Goal: Task Accomplishment & Management: Use online tool/utility

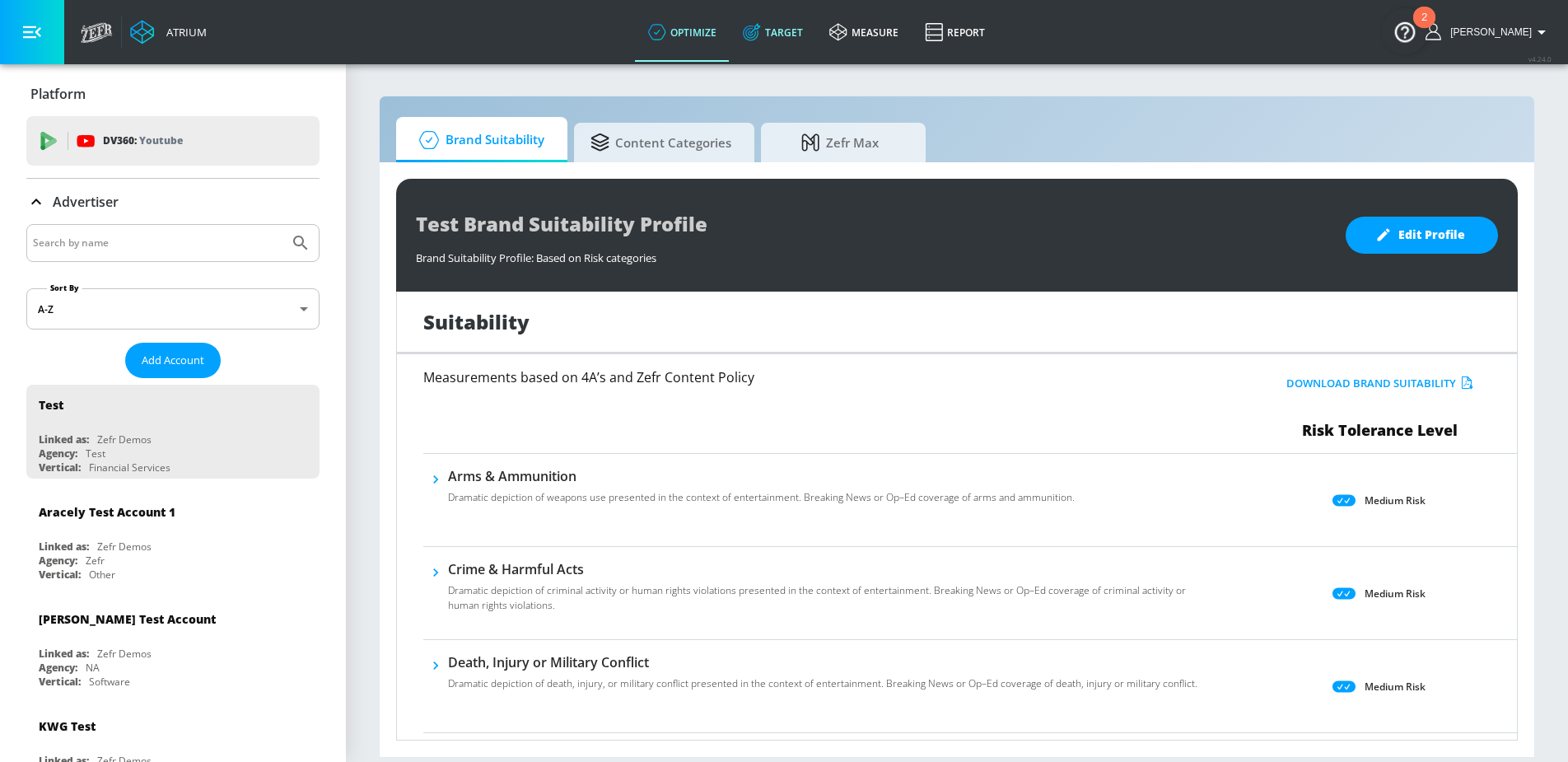
click at [816, 59] on link "Target" at bounding box center [772, 32] width 86 height 59
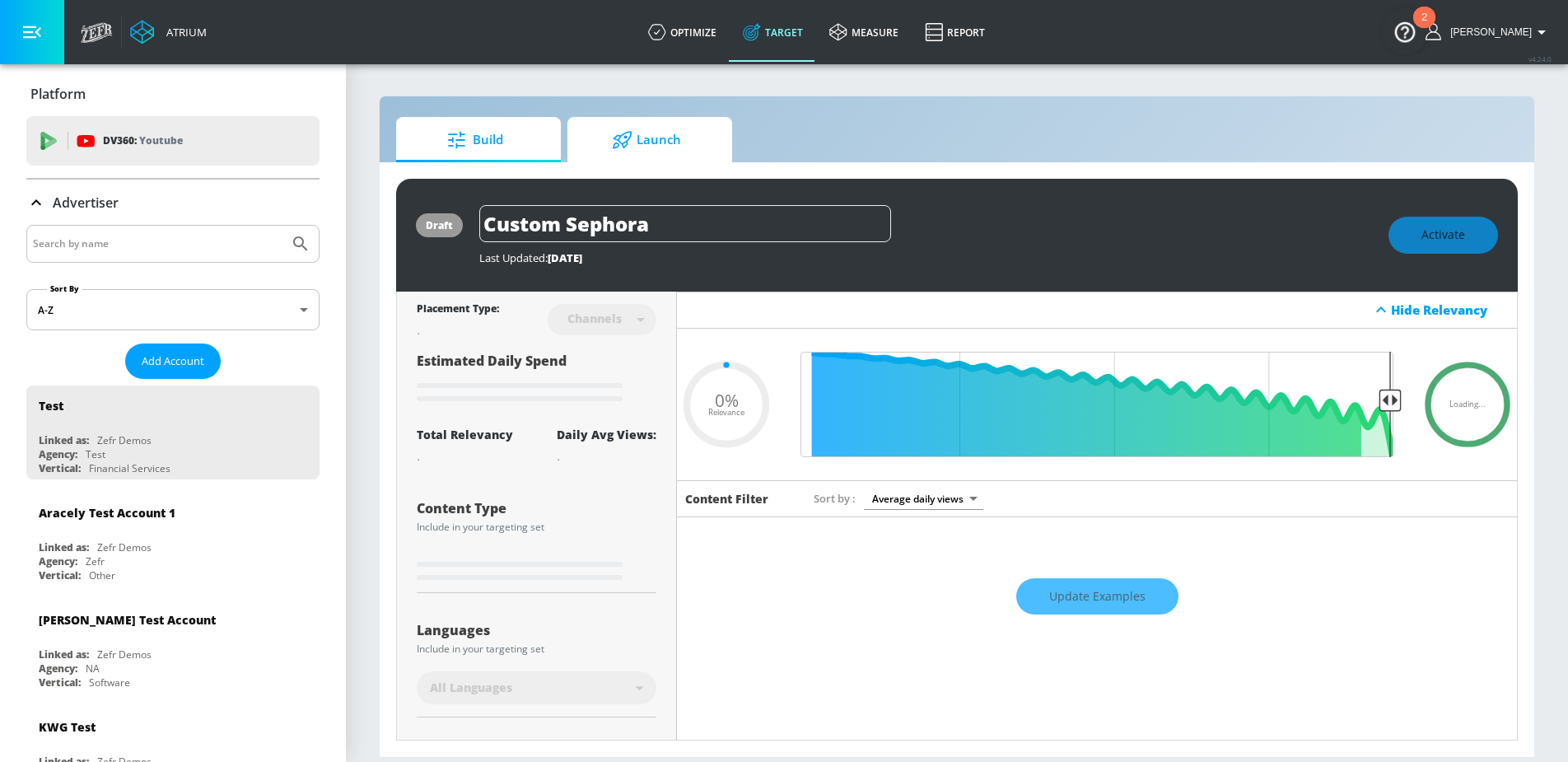
type input "0.05"
click at [663, 129] on span "Launch" at bounding box center [647, 140] width 125 height 39
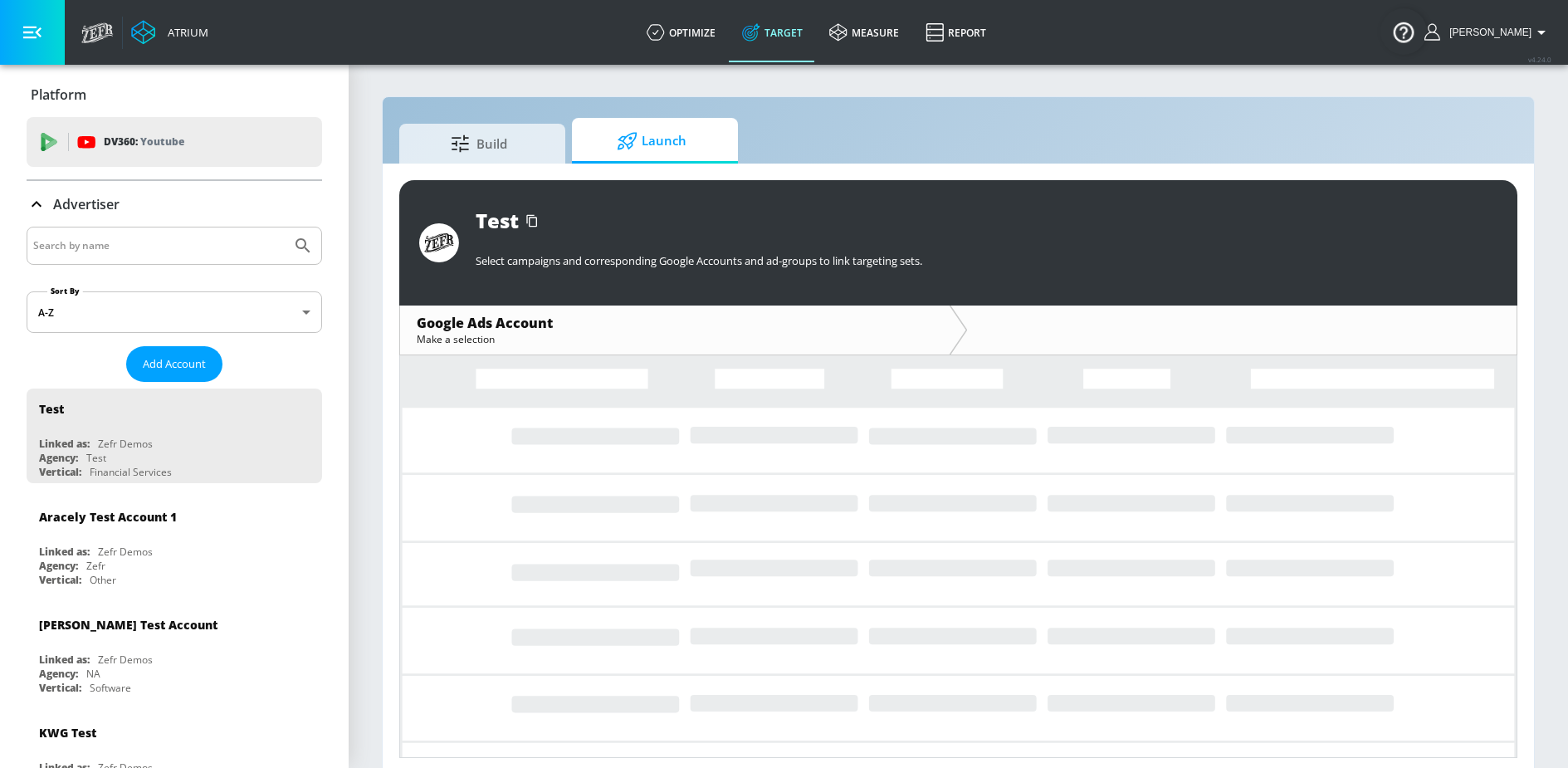
click at [154, 255] on input "Search by name" at bounding box center [158, 245] width 251 height 22
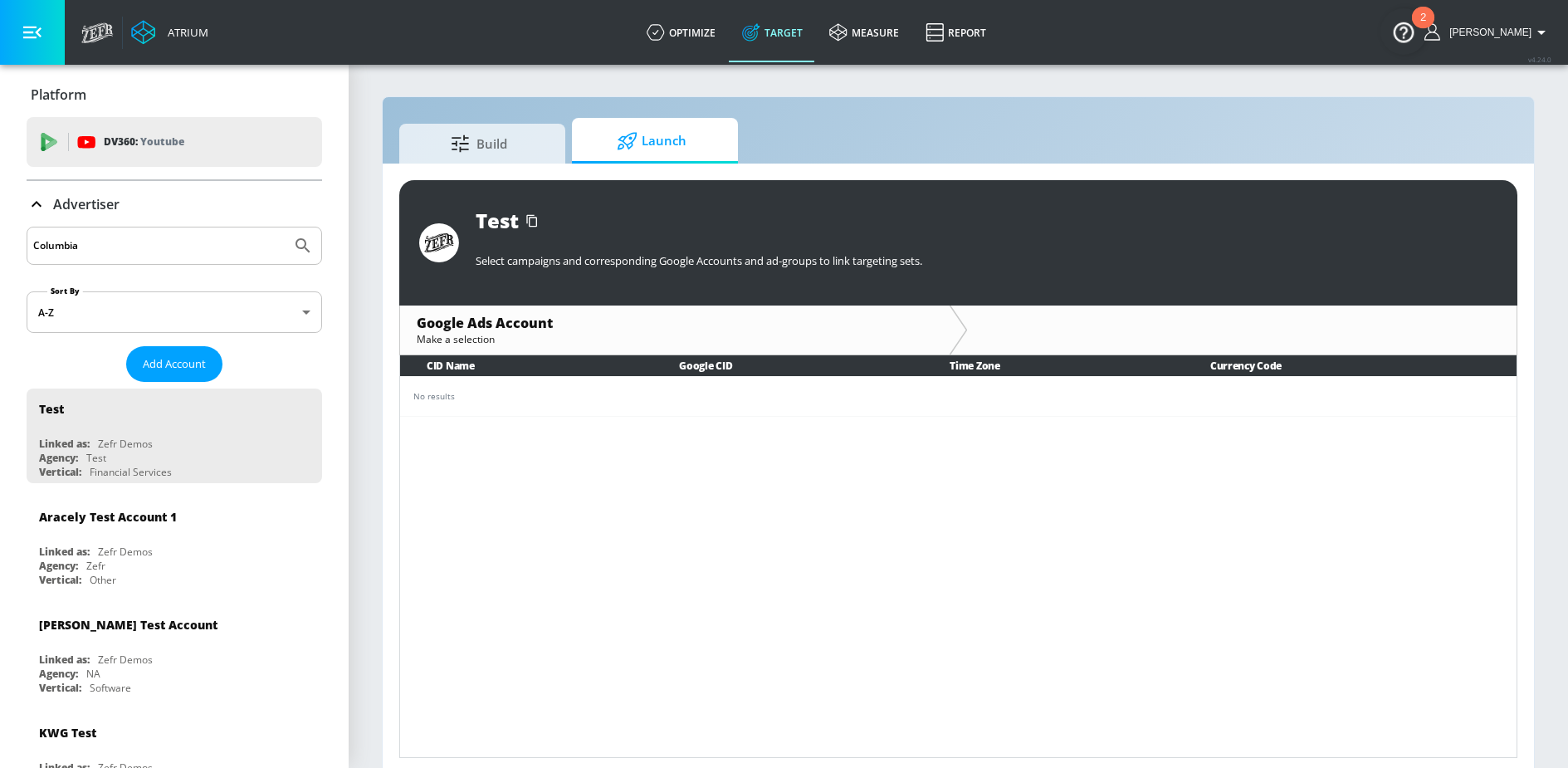
type input "Columbia"
click at [285, 228] on button "Submit Search" at bounding box center [303, 246] width 36 height 36
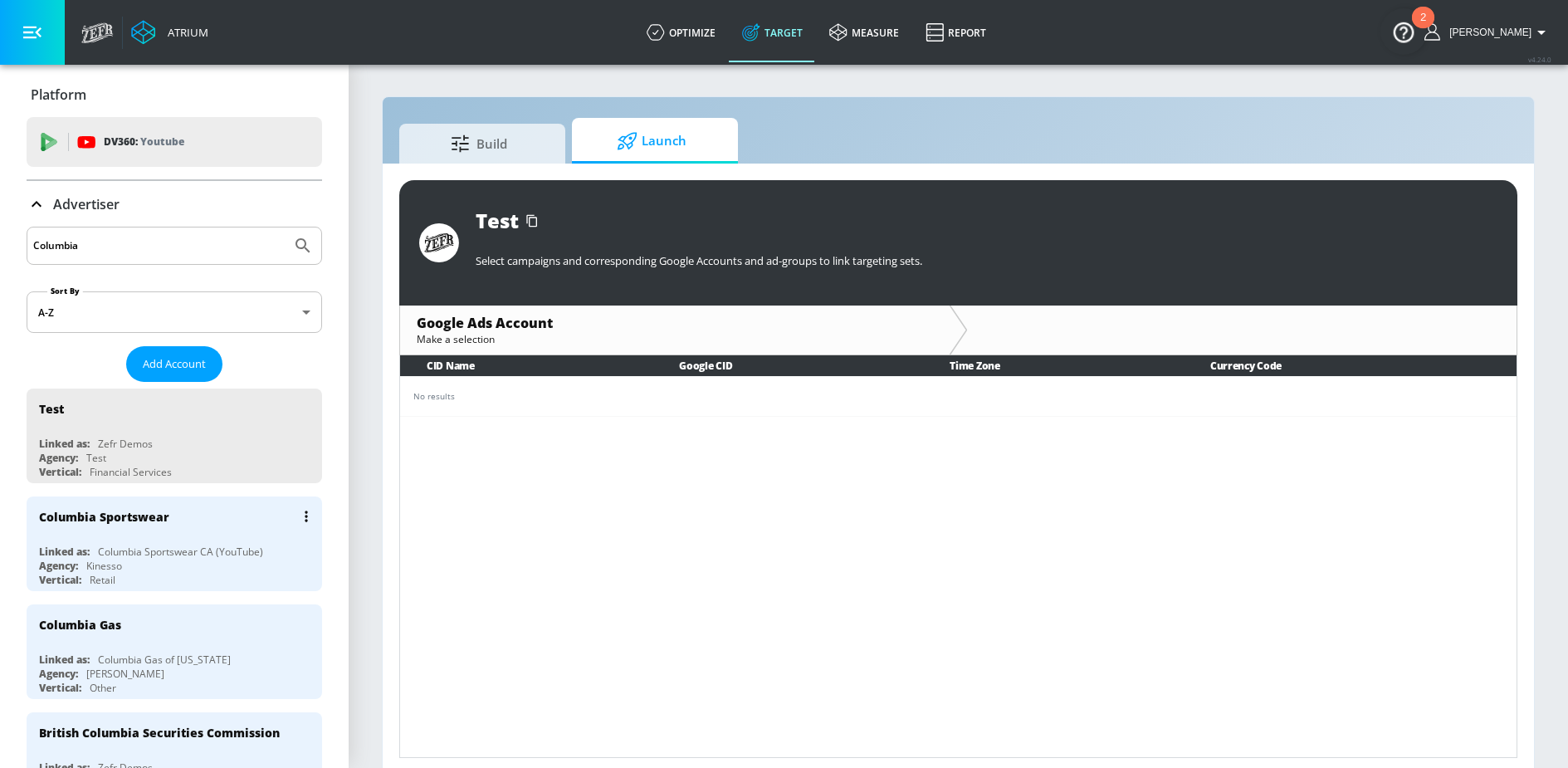
click at [152, 557] on div "Columbia Sportswear CA (YouTube)" at bounding box center [180, 551] width 165 height 14
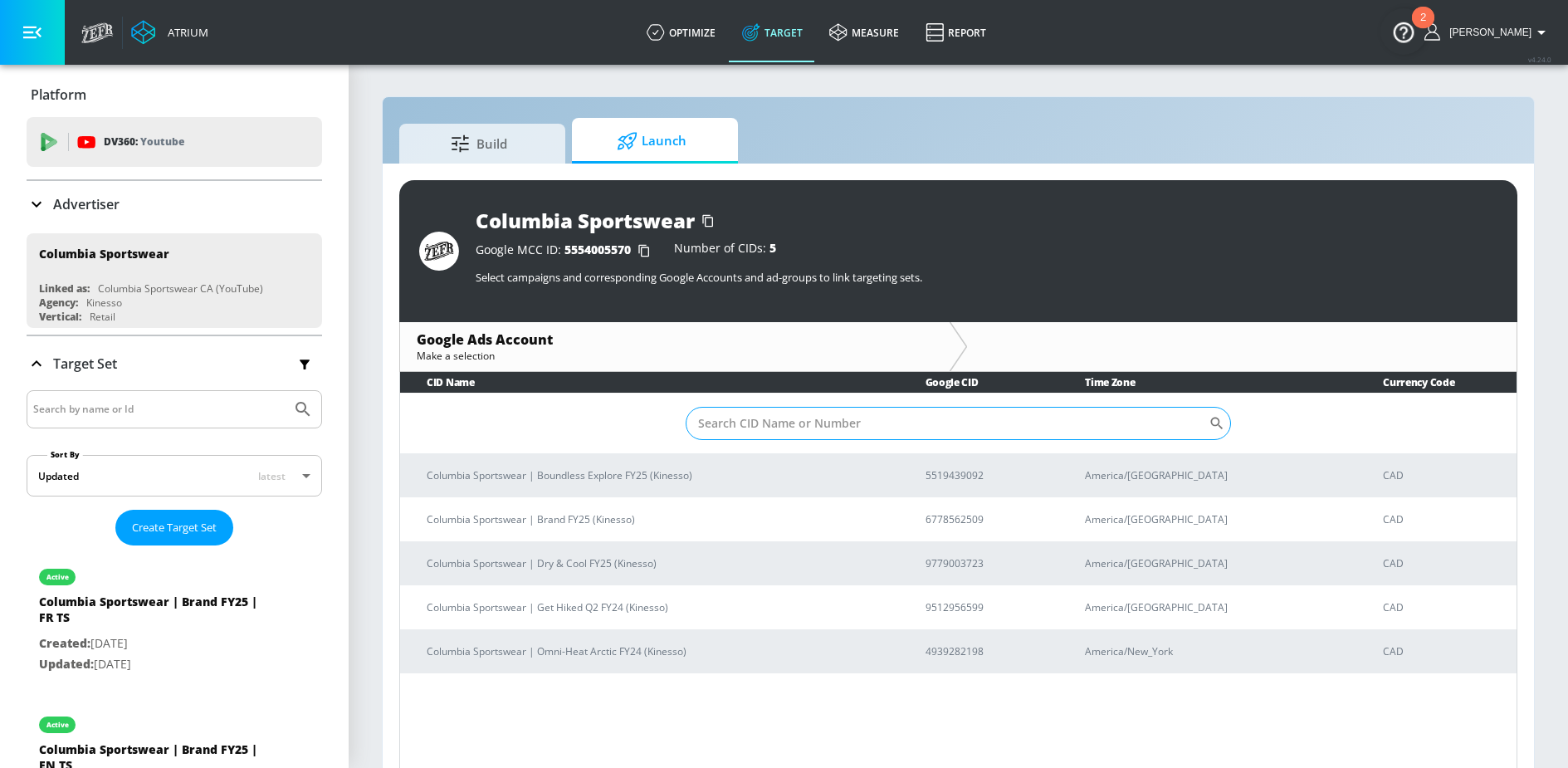
click at [742, 428] on input "Sort By" at bounding box center [948, 423] width 523 height 33
paste input "6778562509"
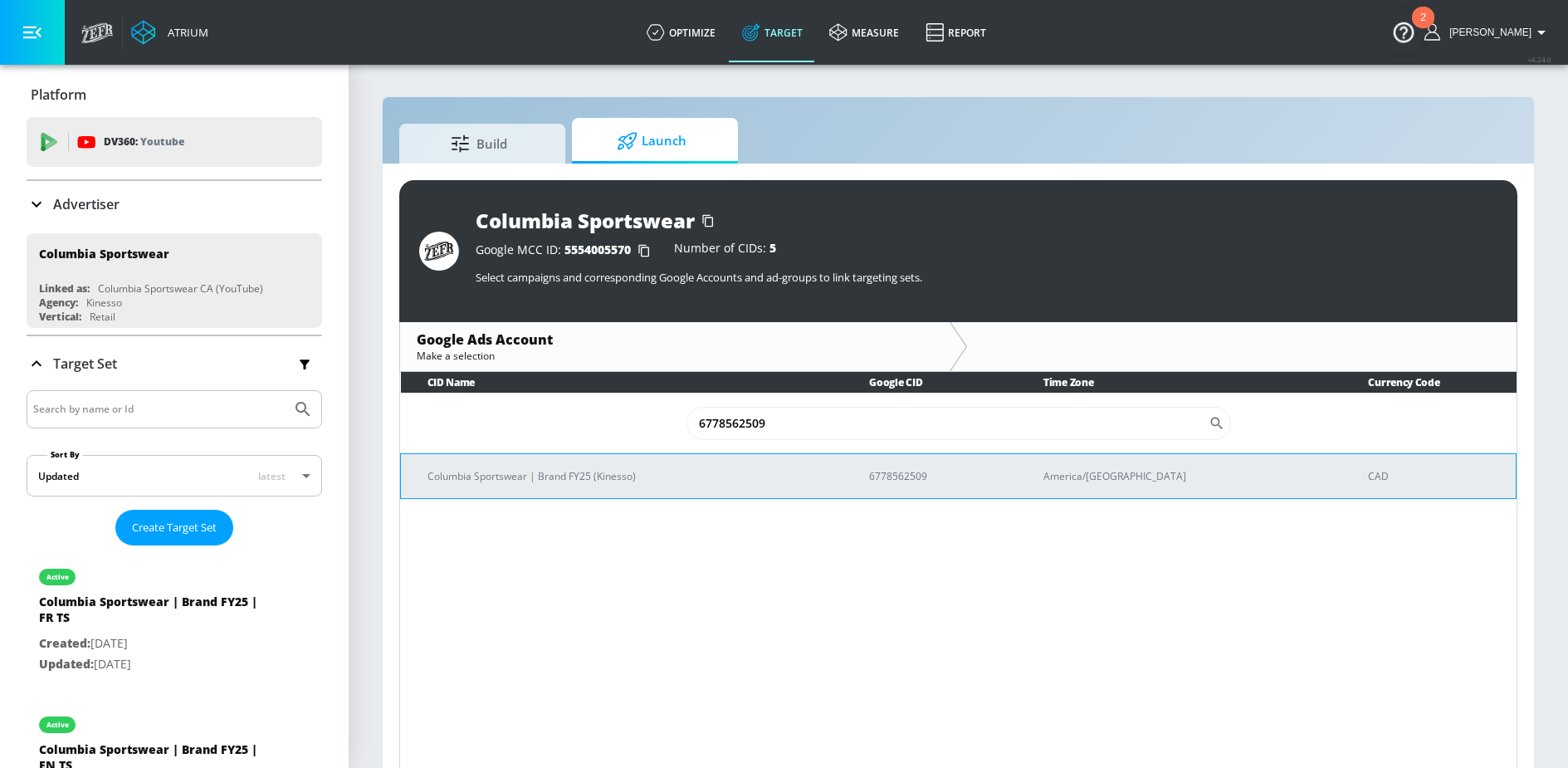
type input "6778562509"
click at [554, 488] on td "Columbia Sportswear | Brand FY25 (Kinesso)" at bounding box center [622, 475] width 443 height 45
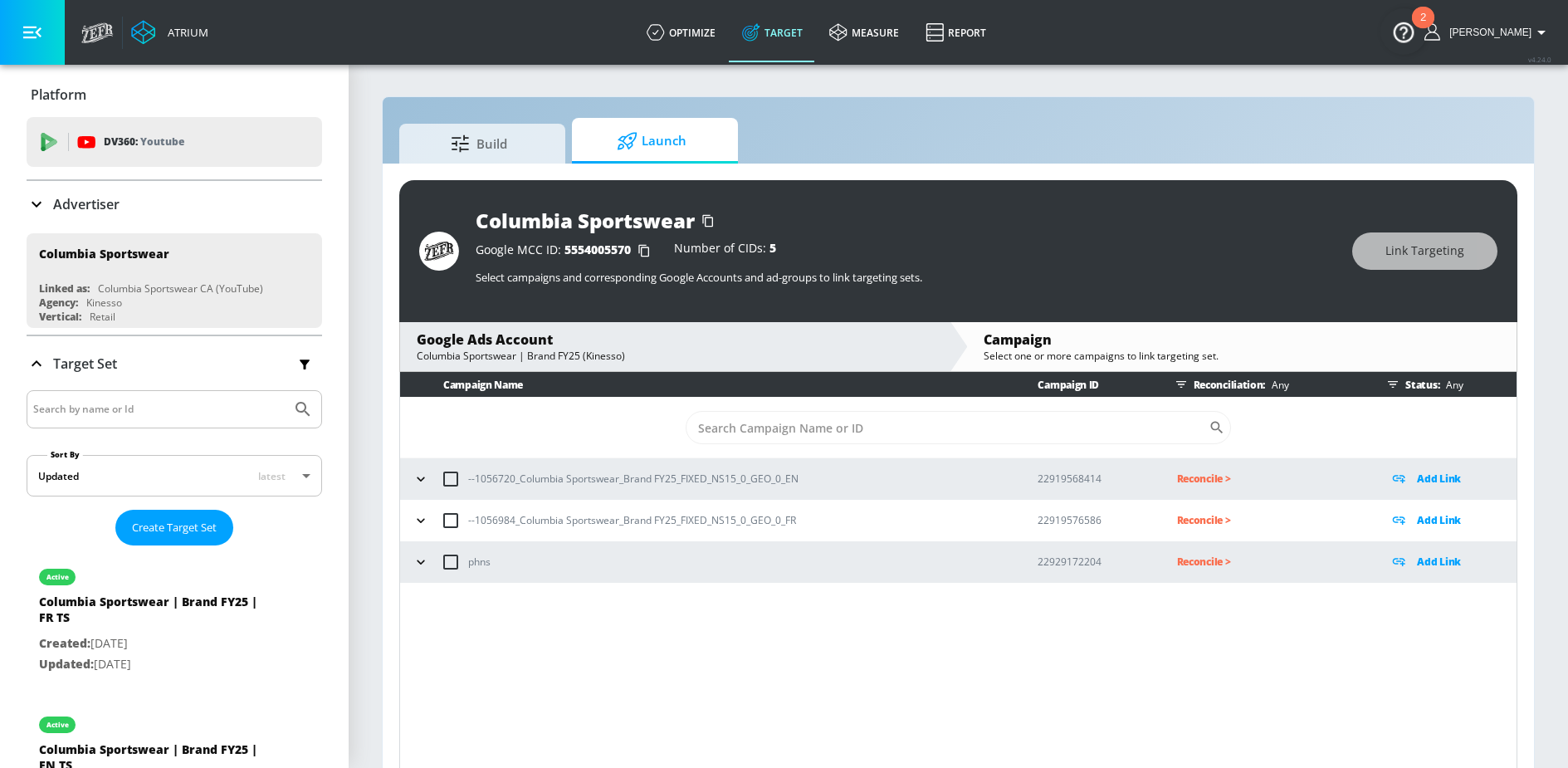
click at [420, 481] on icon "button" at bounding box center [420, 478] width 16 height 16
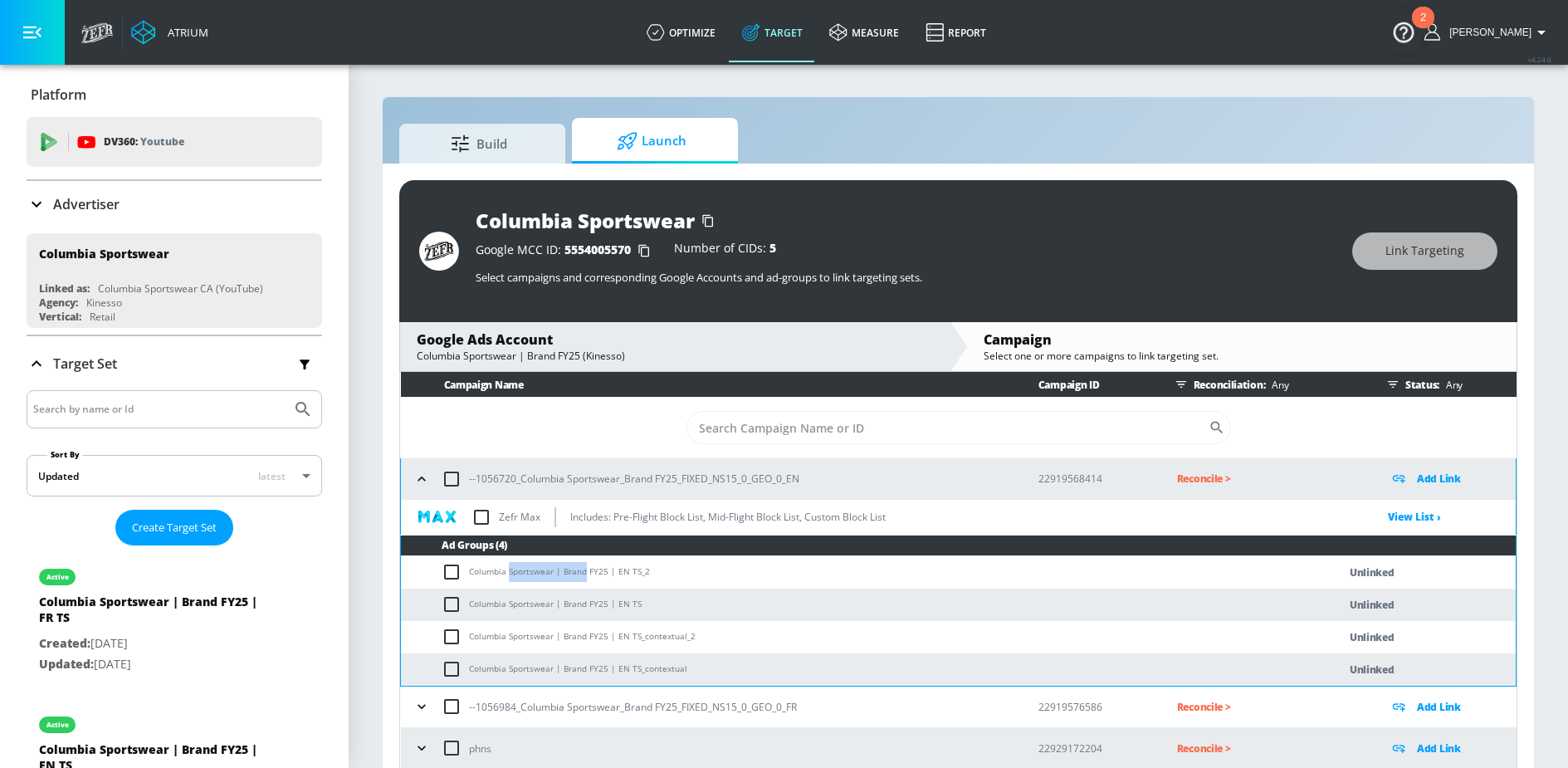
drag, startPoint x: 509, startPoint y: 573, endPoint x: 583, endPoint y: 573, distance: 74.0
click at [583, 573] on td "Columbia Sportswear | Brand FY25 | EN TS_2" at bounding box center [853, 572] width 904 height 33
copy td "Sportswear | Brand"
click at [453, 574] on input "checkbox" at bounding box center [456, 571] width 28 height 20
checkbox input "true"
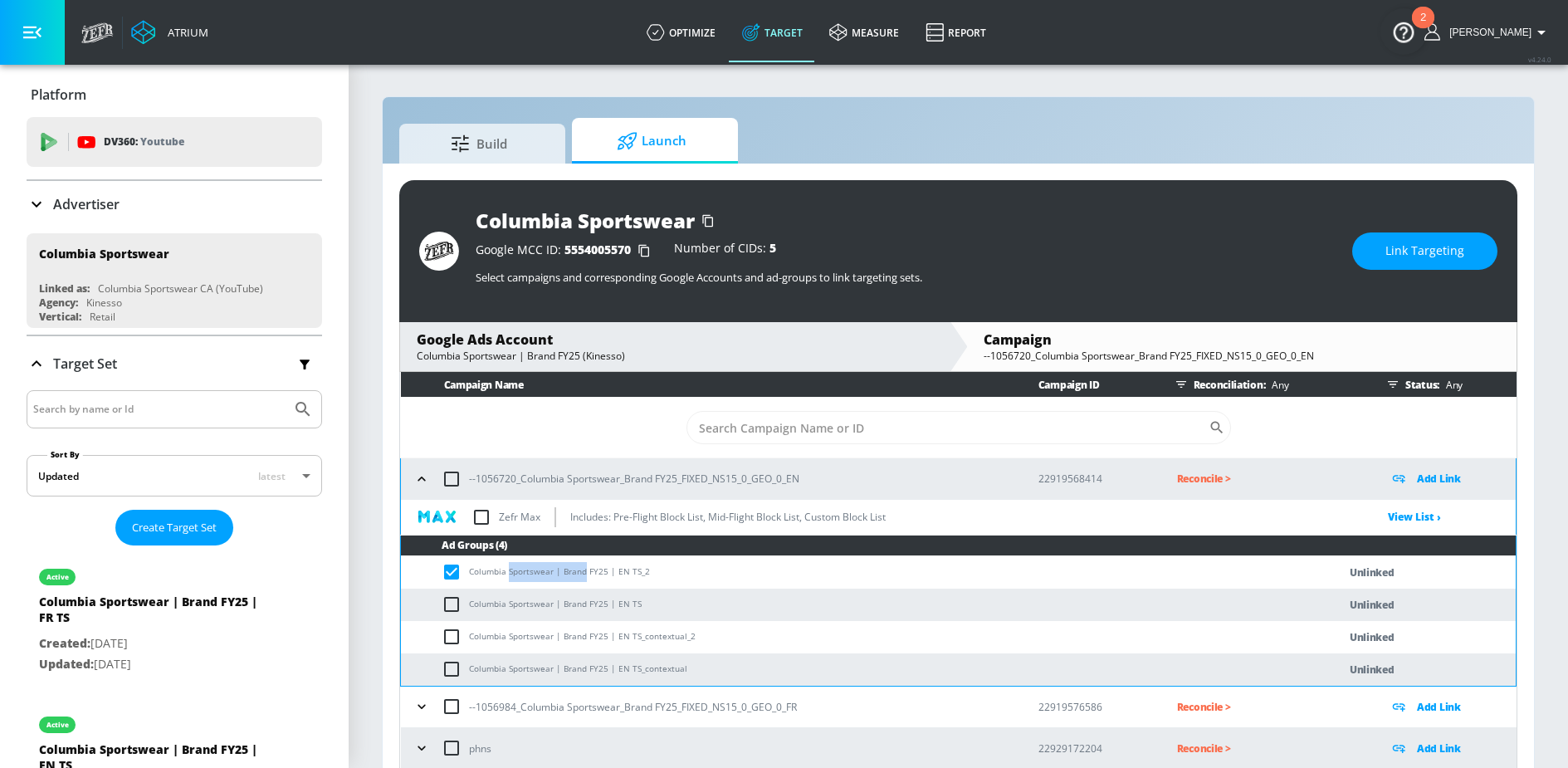
click at [453, 601] on input "checkbox" at bounding box center [456, 604] width 28 height 20
checkbox input "true"
click at [453, 635] on input "checkbox" at bounding box center [456, 636] width 28 height 20
checkbox input "true"
click at [453, 670] on input "checkbox" at bounding box center [456, 669] width 28 height 20
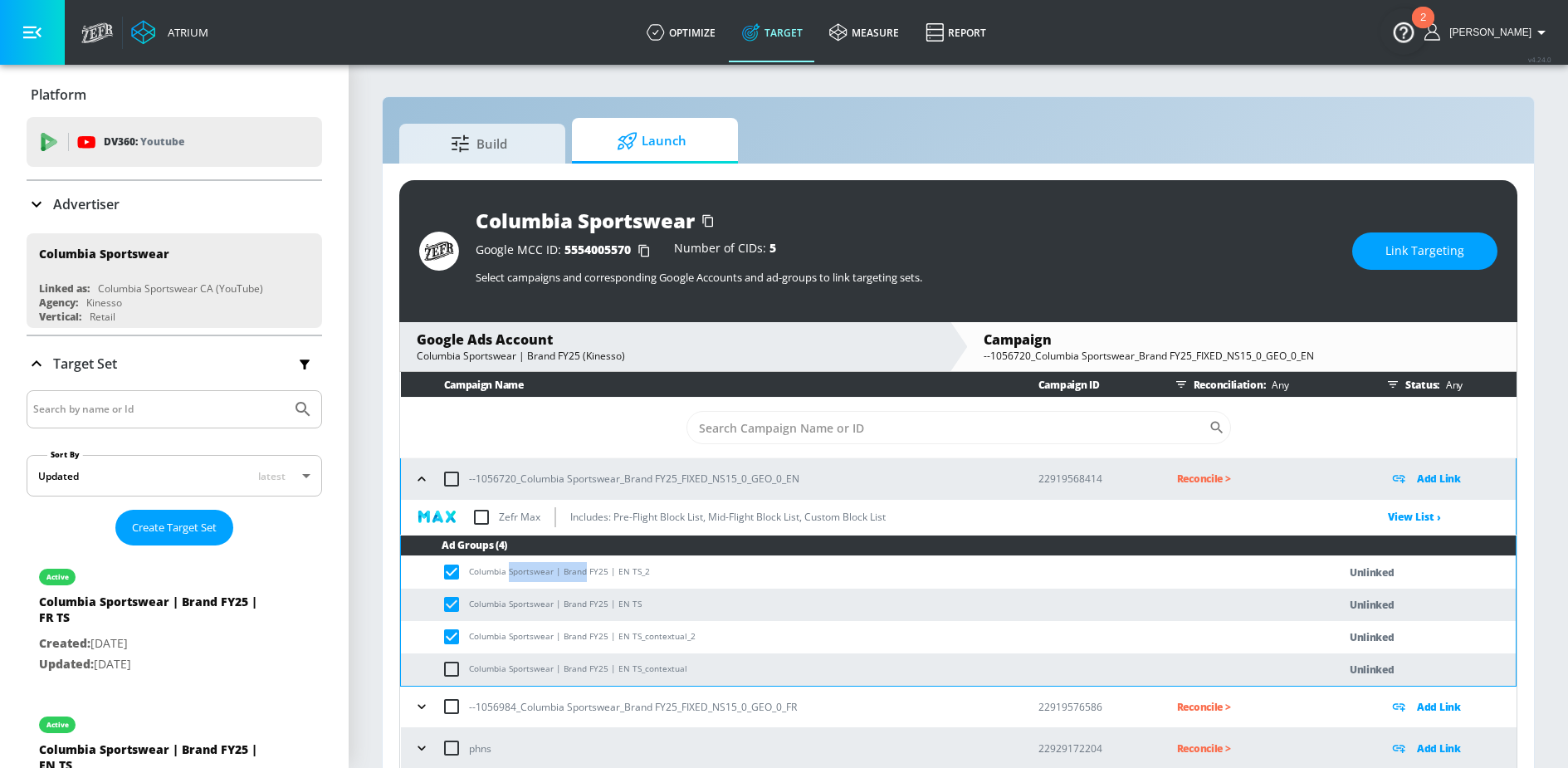
checkbox input "true"
click at [1371, 238] on button "Link Targeting" at bounding box center [1425, 250] width 145 height 37
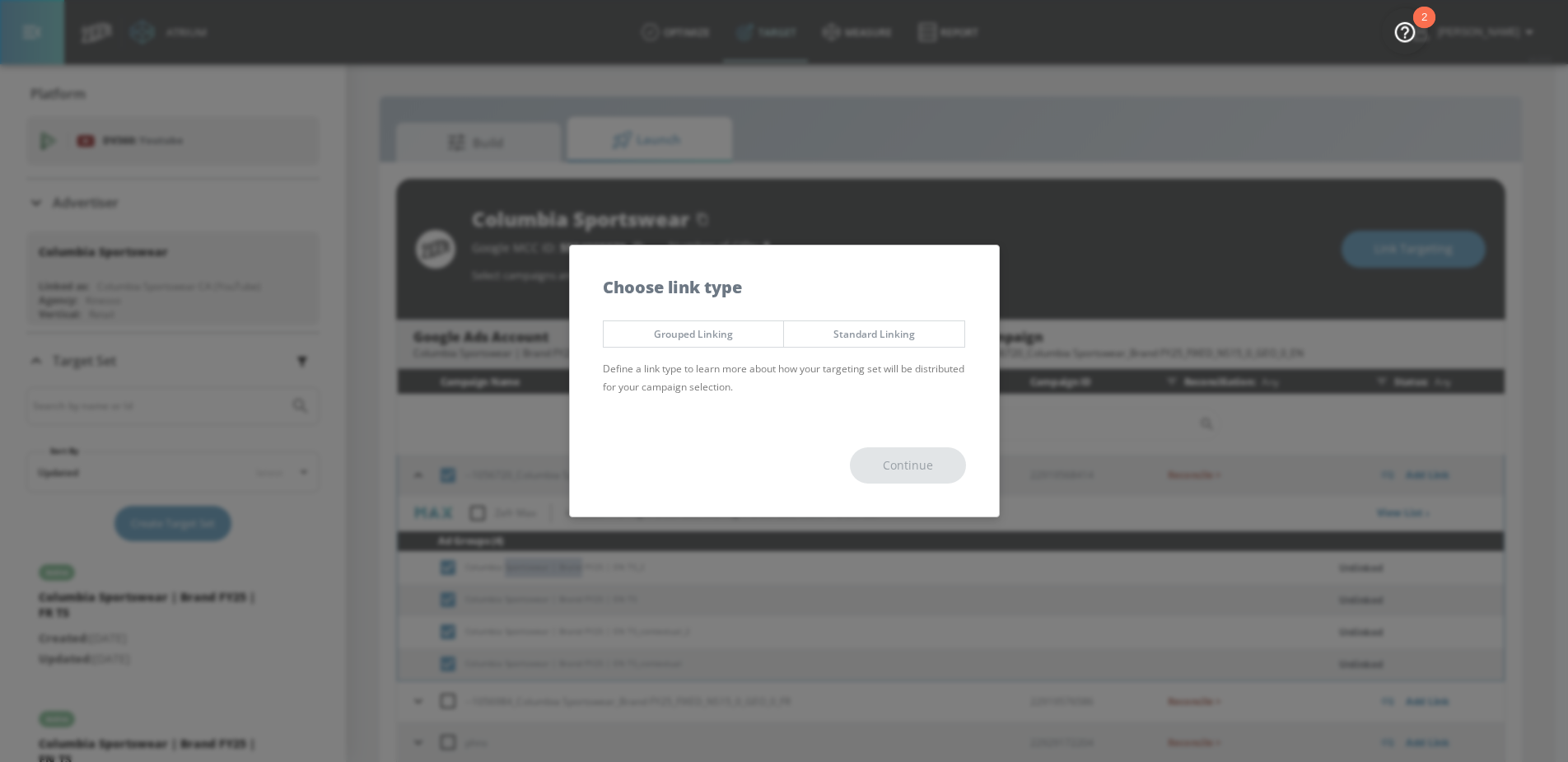
click at [664, 322] on button "Grouped Linking" at bounding box center [694, 334] width 182 height 27
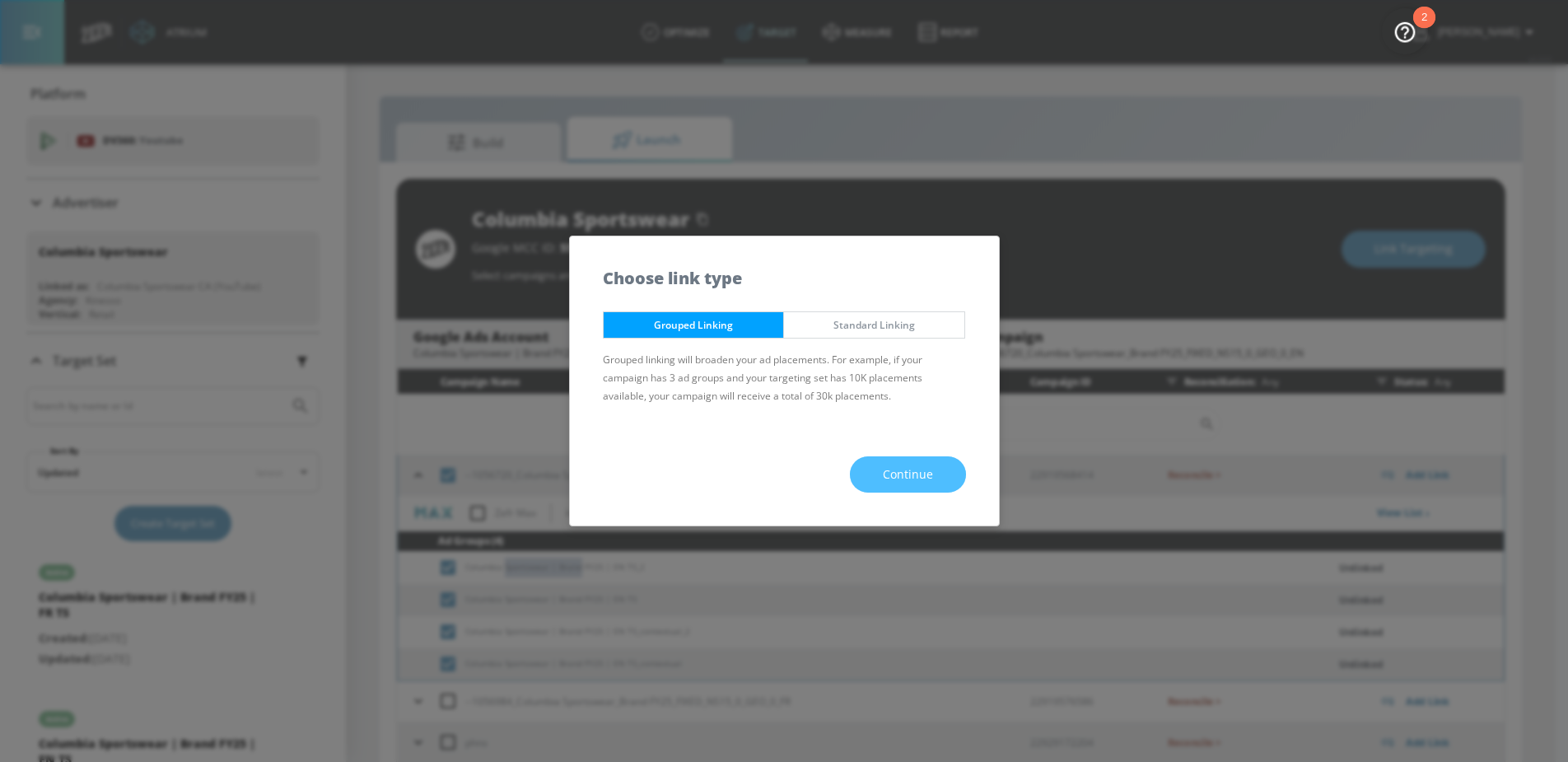
click at [875, 474] on button "Continue" at bounding box center [909, 474] width 116 height 37
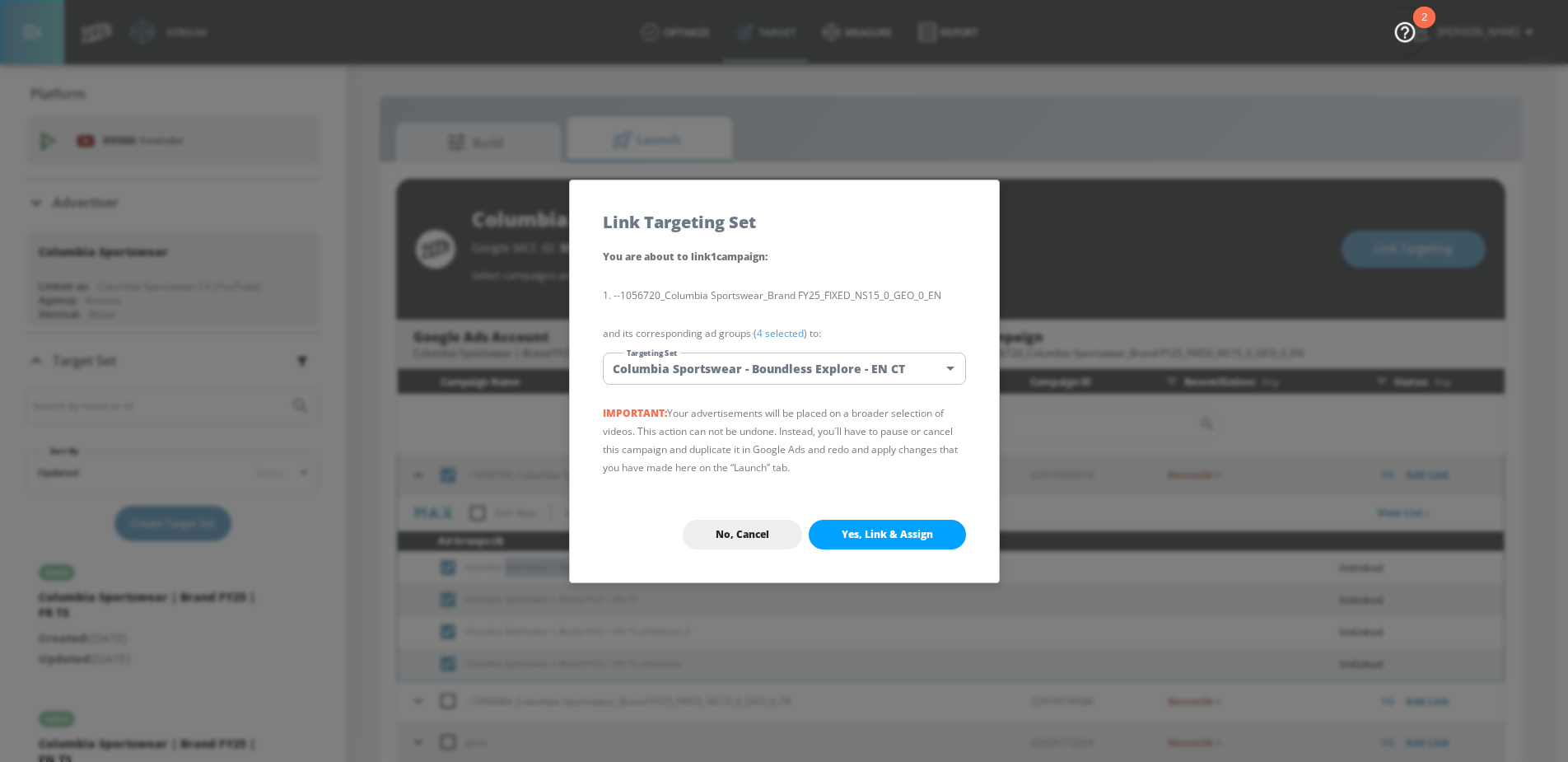
click at [733, 357] on body "Atrium optimize Target measure Report optimize Target measure Report v 4.24.0 N…" at bounding box center [784, 393] width 1568 height 786
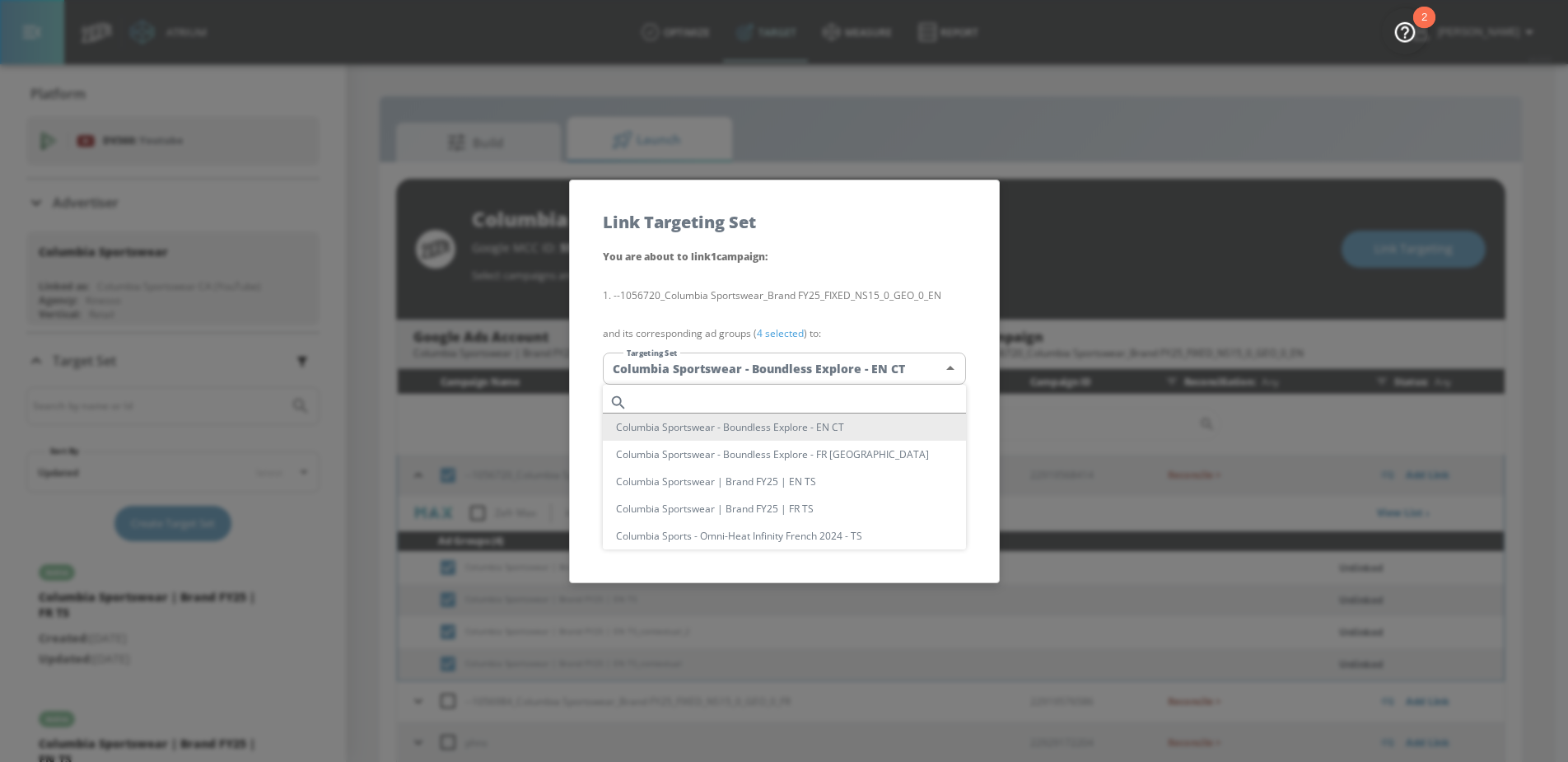
click at [701, 389] on ul "Columbia Sportswear - Boundless Explore - EN CT Columbia Sportswear - Boundless…" at bounding box center [790, 674] width 376 height 579
click at [693, 392] on input "text" at bounding box center [801, 402] width 332 height 22
paste input "Sportswear | Brand"
type input "Sportswear | Brand"
click at [761, 482] on li "Columbia Sportswear | Brand FY25 | EN TS" at bounding box center [784, 481] width 363 height 27
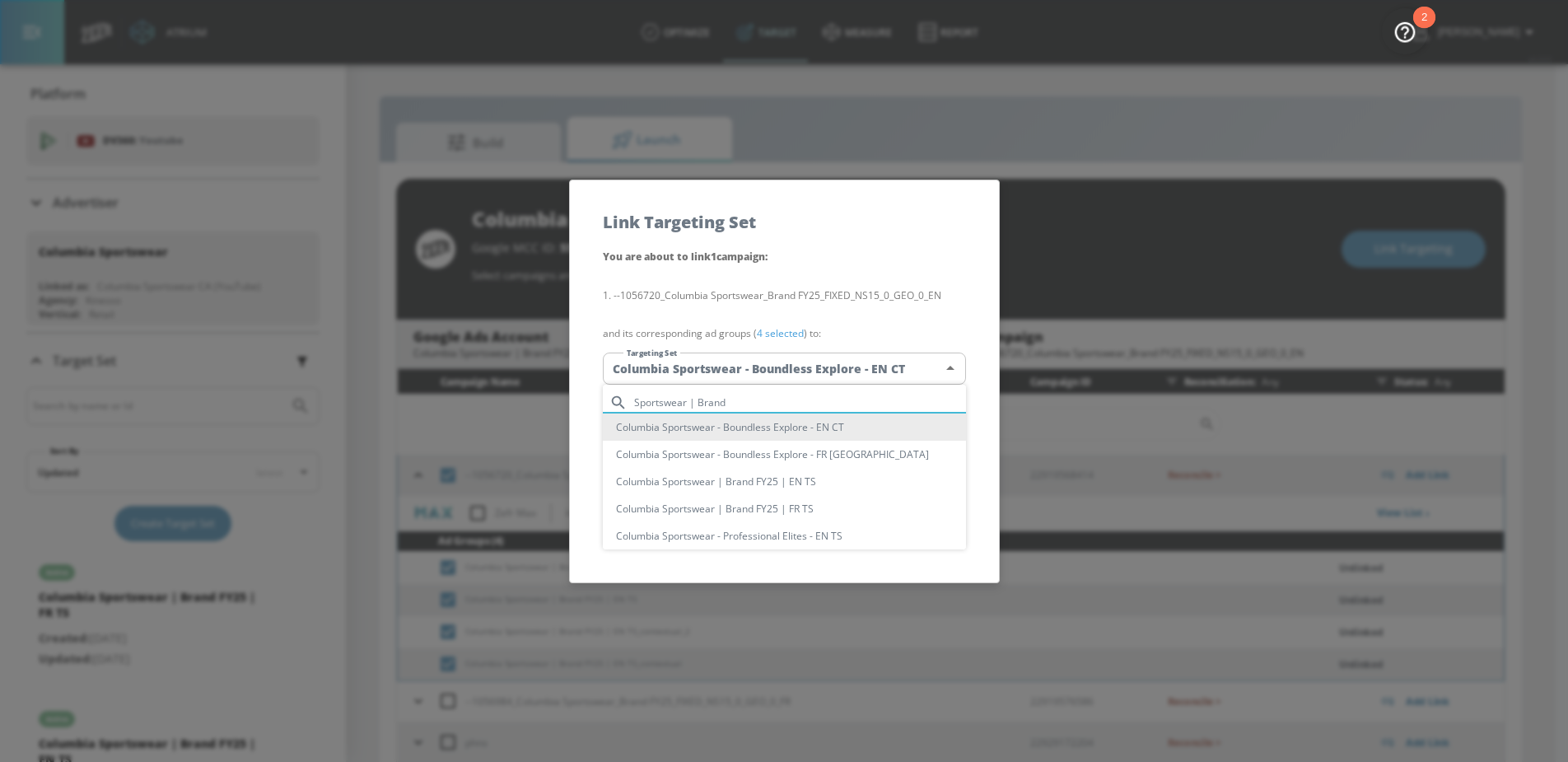
type input "6051010e-a497-43ba-817f-561a6289cbe6"
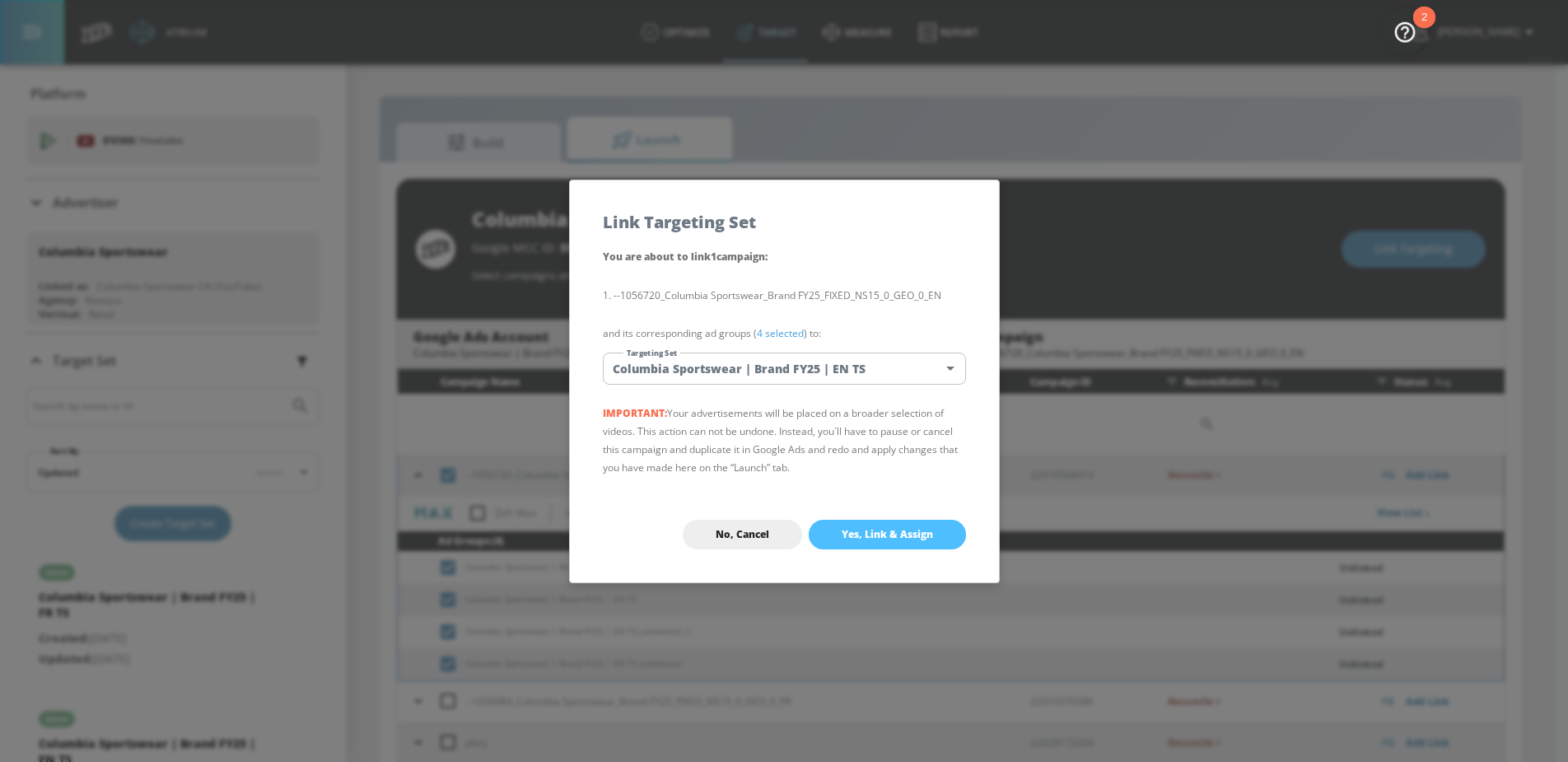
click at [883, 533] on span "Yes, Link & Assign" at bounding box center [887, 534] width 92 height 13
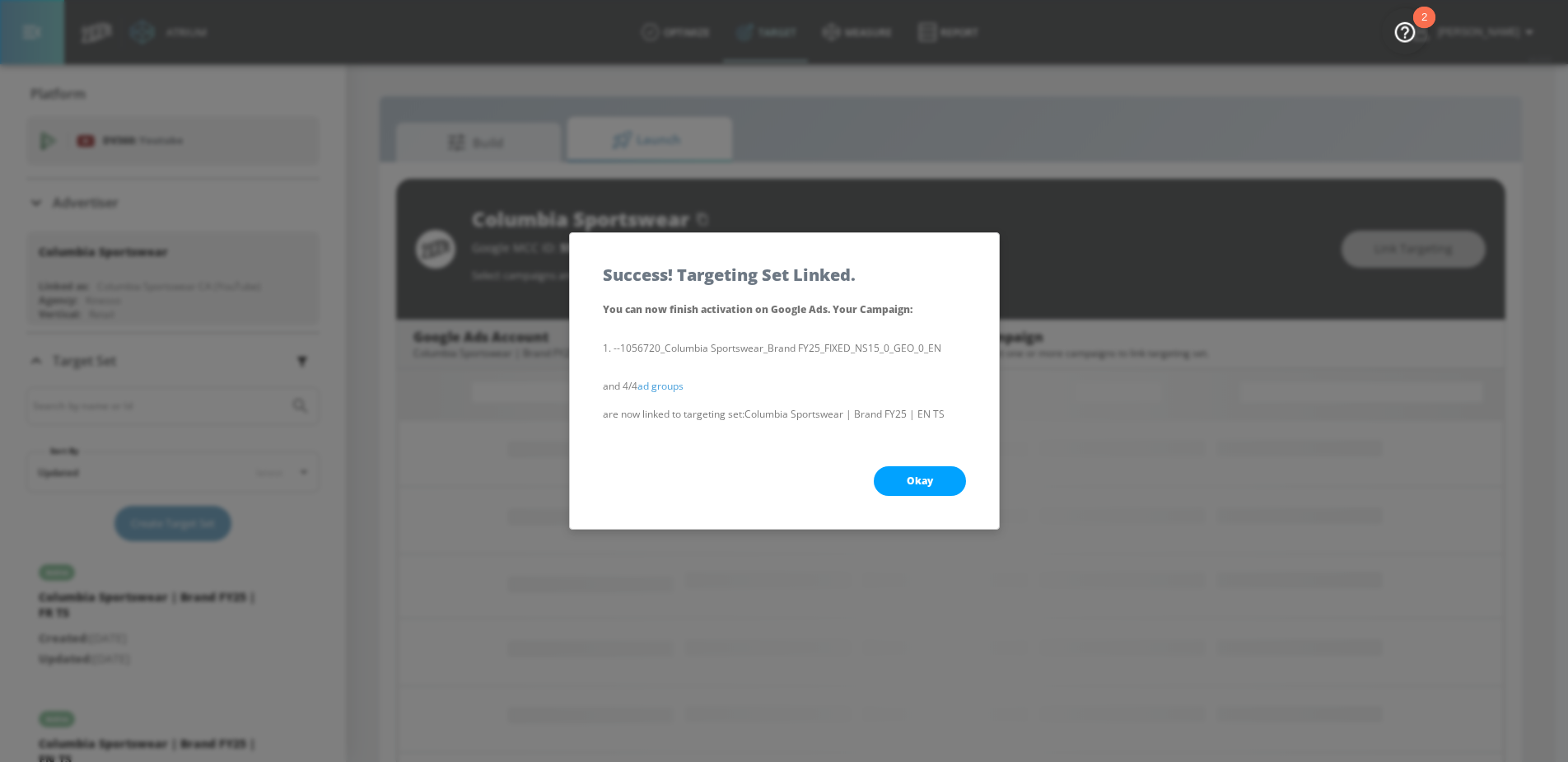
click at [920, 472] on button "Okay" at bounding box center [921, 480] width 92 height 30
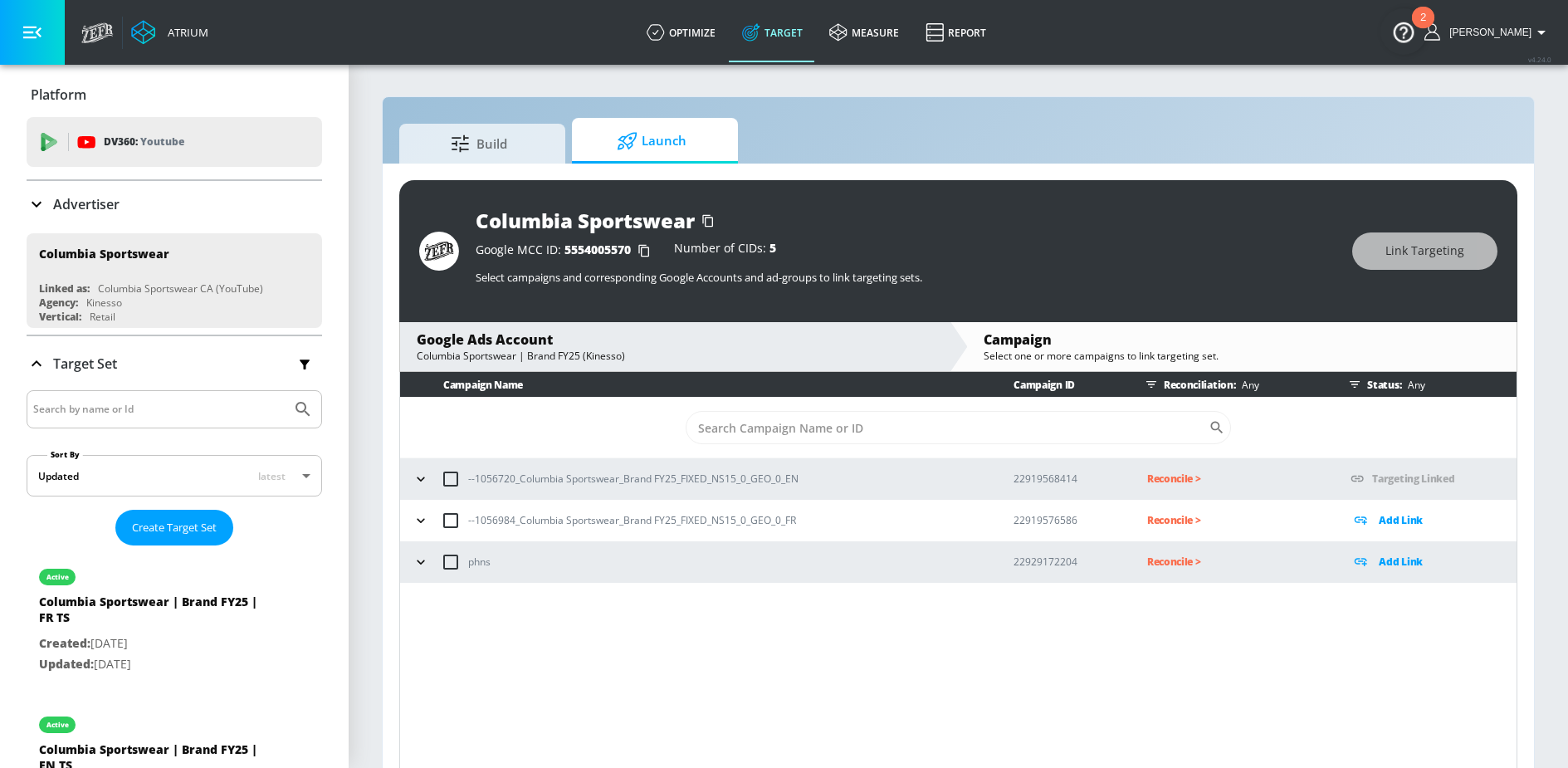
click at [426, 519] on icon "button" at bounding box center [420, 519] width 16 height 16
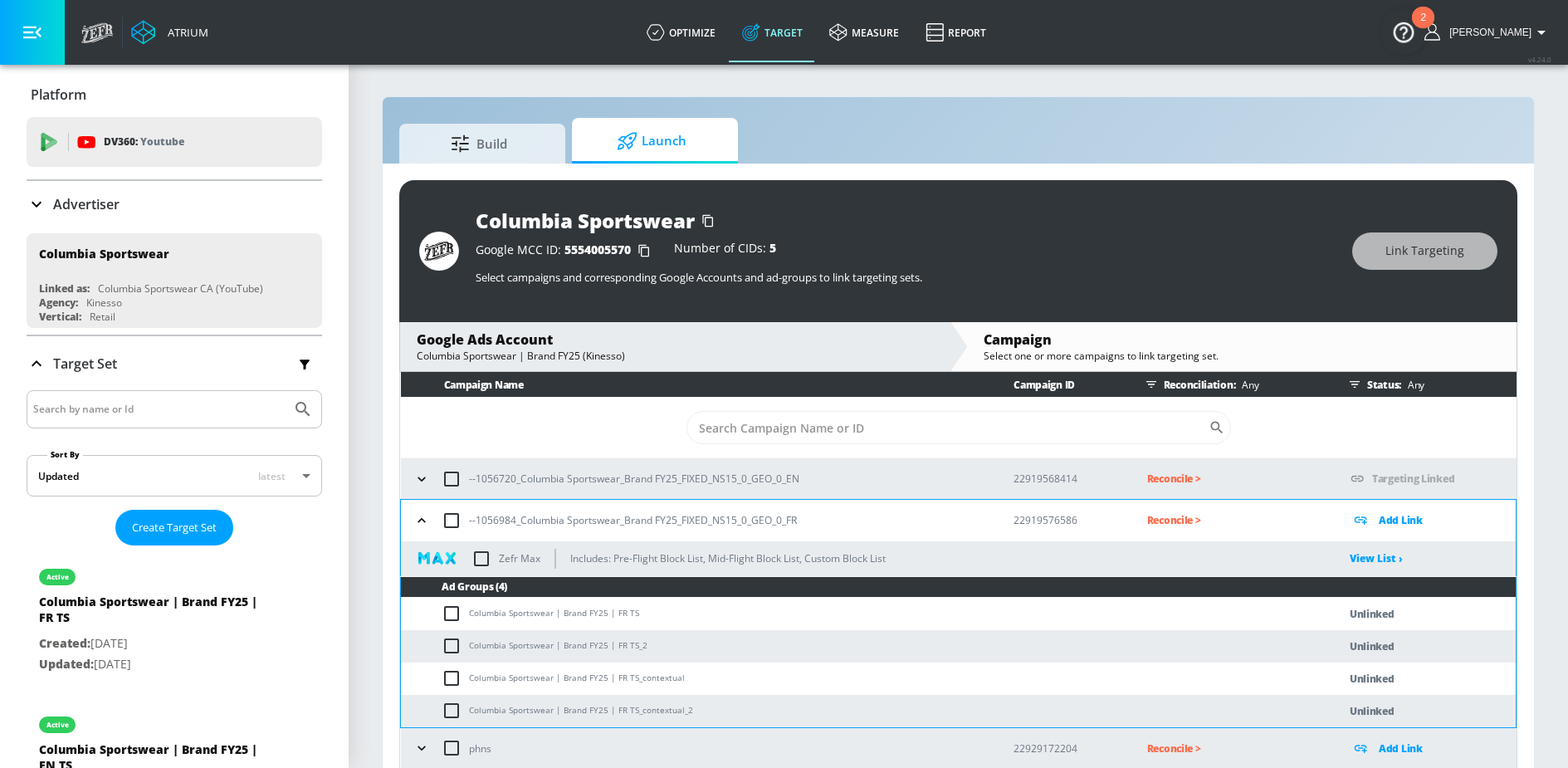
scroll to position [24, 0]
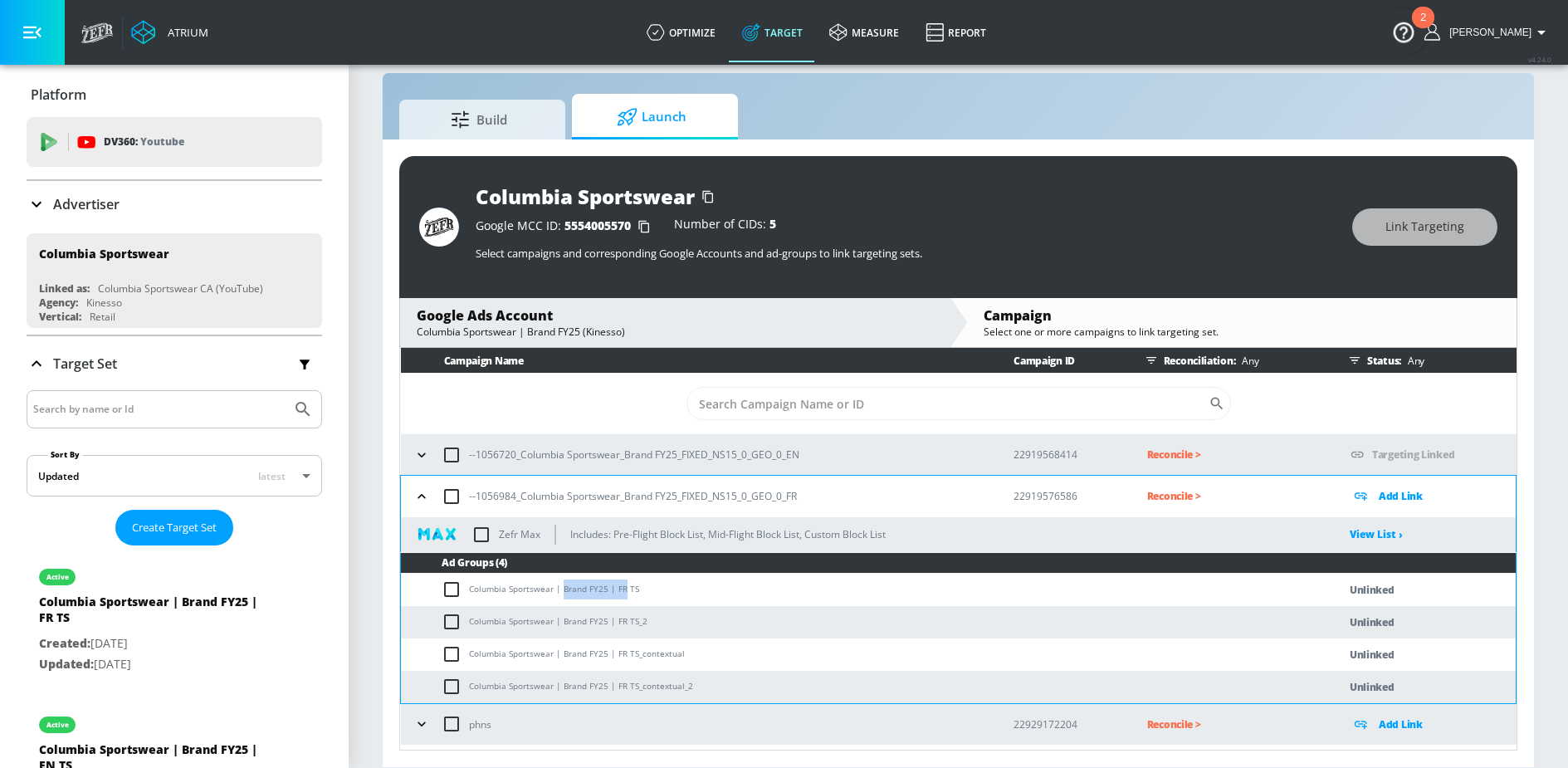
drag, startPoint x: 561, startPoint y: 589, endPoint x: 621, endPoint y: 589, distance: 60.0
click at [621, 589] on td "Columbia Sportswear | Brand FY25 | FR TS" at bounding box center [853, 590] width 904 height 33
copy td "Brand FY25 | FR"
drag, startPoint x: 451, startPoint y: 591, endPoint x: 451, endPoint y: 603, distance: 12.0
click at [451, 591] on input "checkbox" at bounding box center [456, 589] width 28 height 20
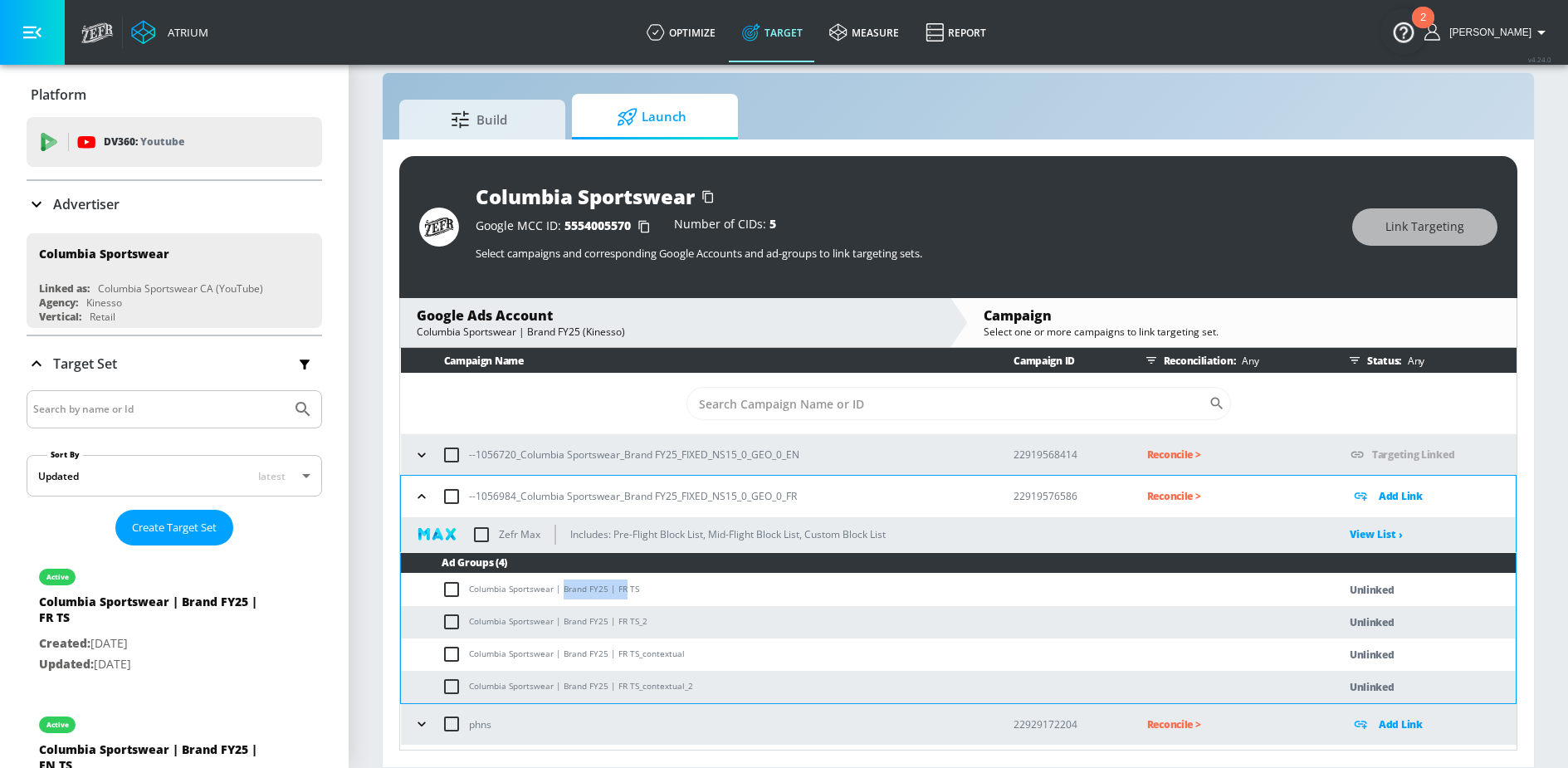
checkbox input "true"
click at [451, 632] on td "Columbia Sportswear | Brand FY25 | FR TS_2" at bounding box center [853, 622] width 904 height 33
click at [448, 620] on input "checkbox" at bounding box center [456, 621] width 28 height 20
checkbox input "true"
click at [448, 652] on input "checkbox" at bounding box center [456, 653] width 28 height 20
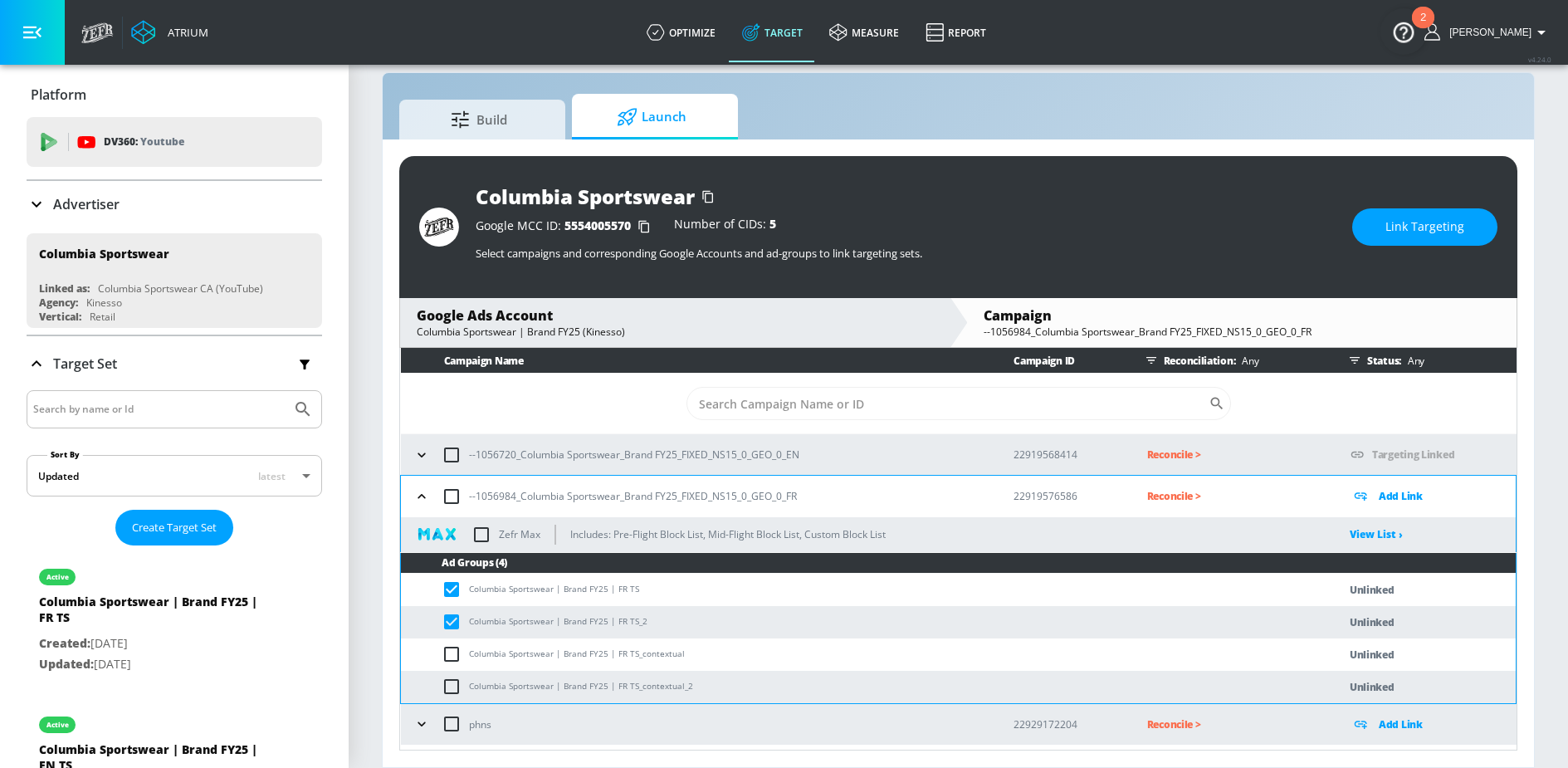
checkbox input "true"
click at [448, 679] on input "checkbox" at bounding box center [456, 686] width 28 height 20
checkbox input "true"
click at [1370, 230] on button "Link Targeting" at bounding box center [1425, 226] width 145 height 37
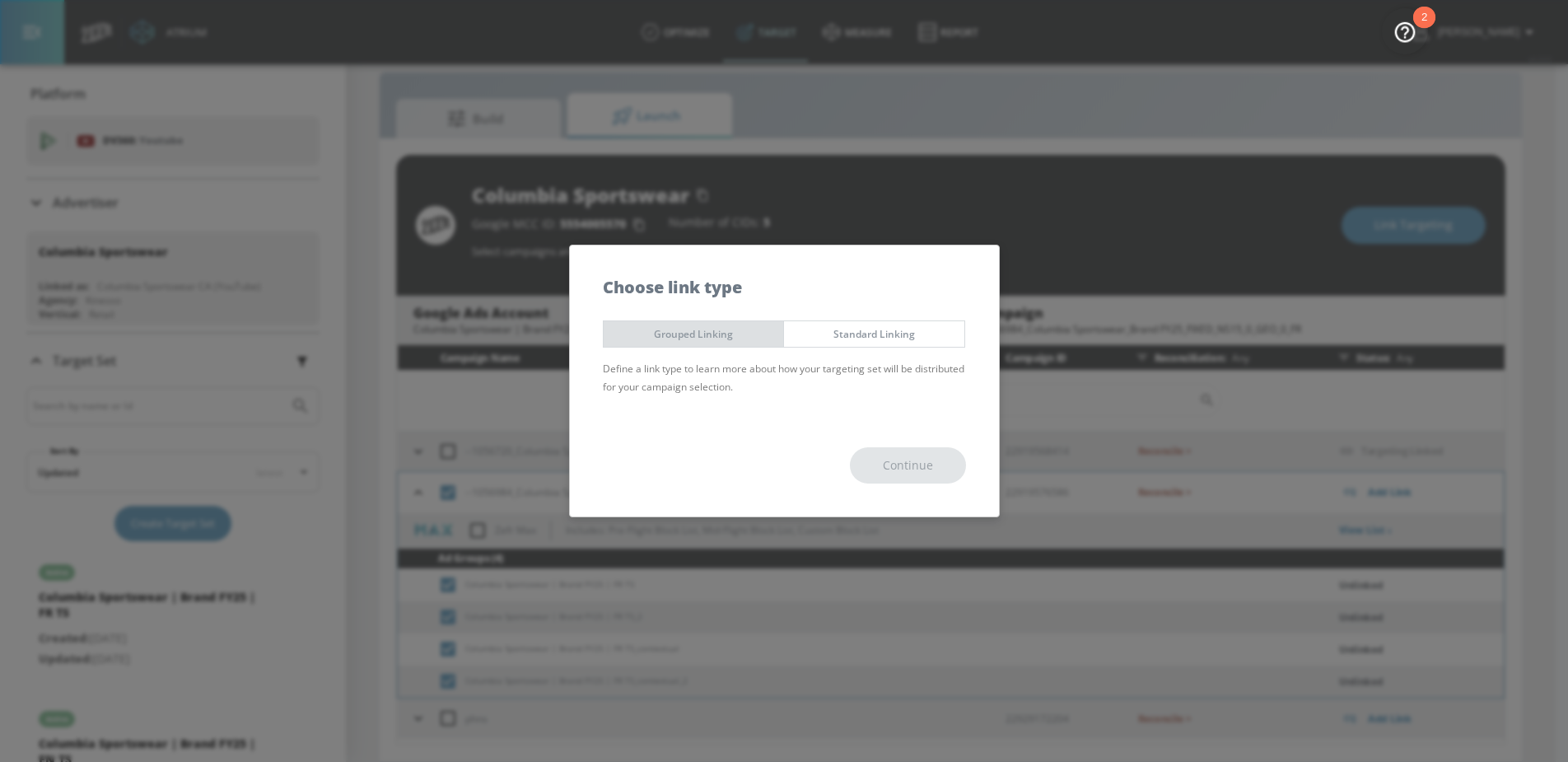
click at [714, 330] on span "Grouped Linking" at bounding box center [694, 334] width 156 height 17
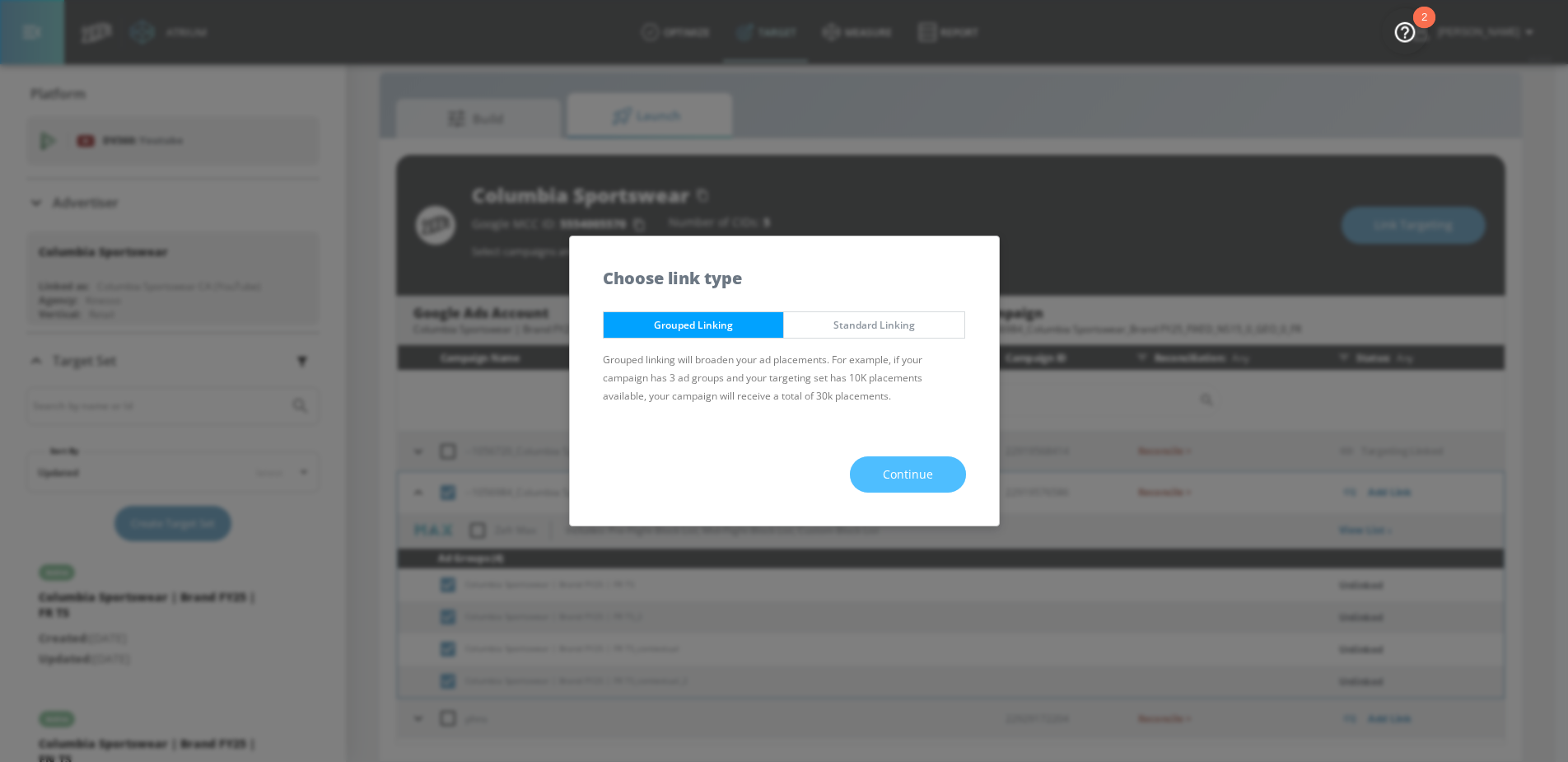
click at [878, 466] on button "Continue" at bounding box center [909, 474] width 116 height 37
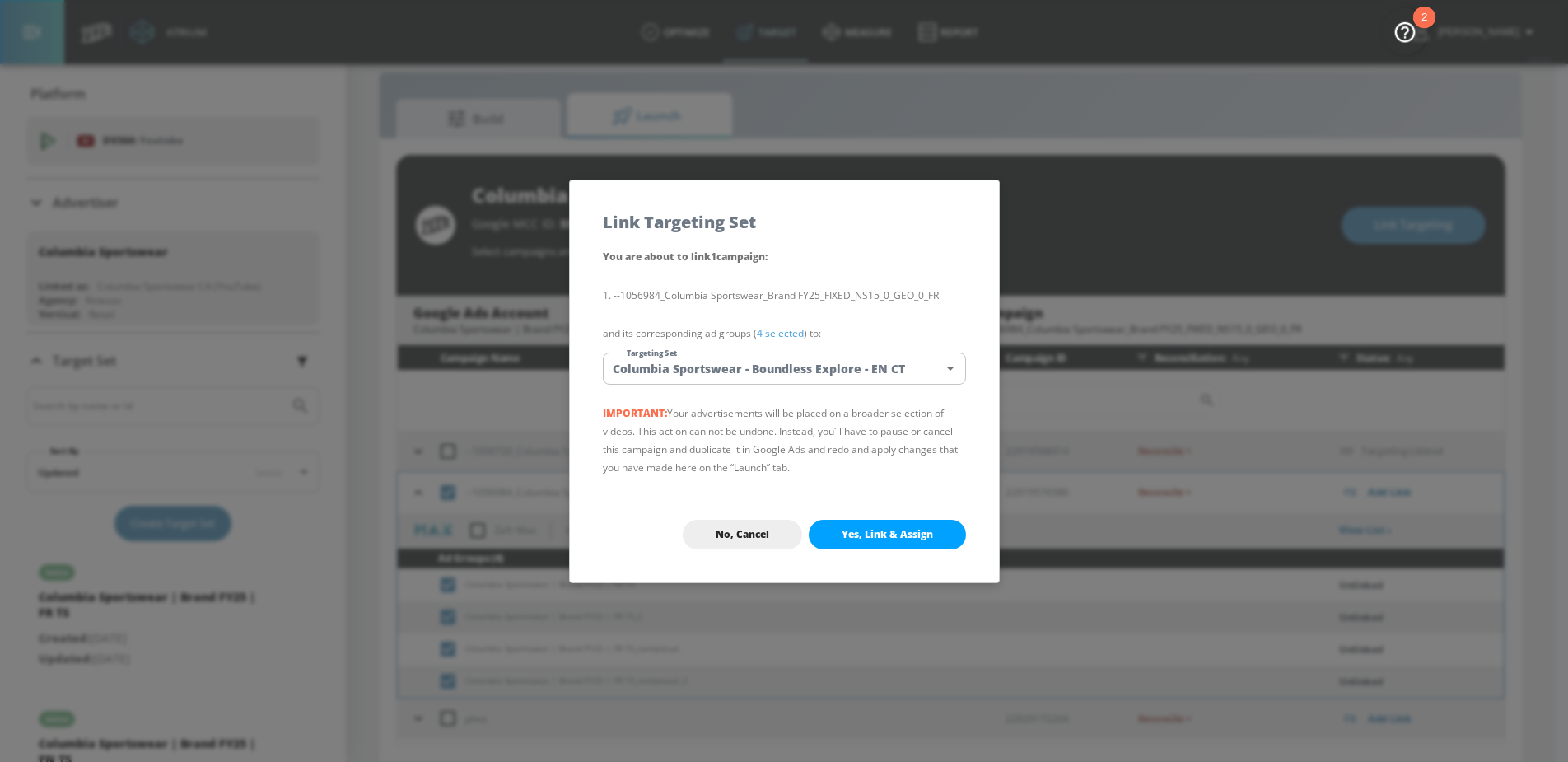
click at [766, 377] on body "Atrium optimize Target measure Report optimize Target measure Report v 4.24.0 N…" at bounding box center [784, 369] width 1568 height 786
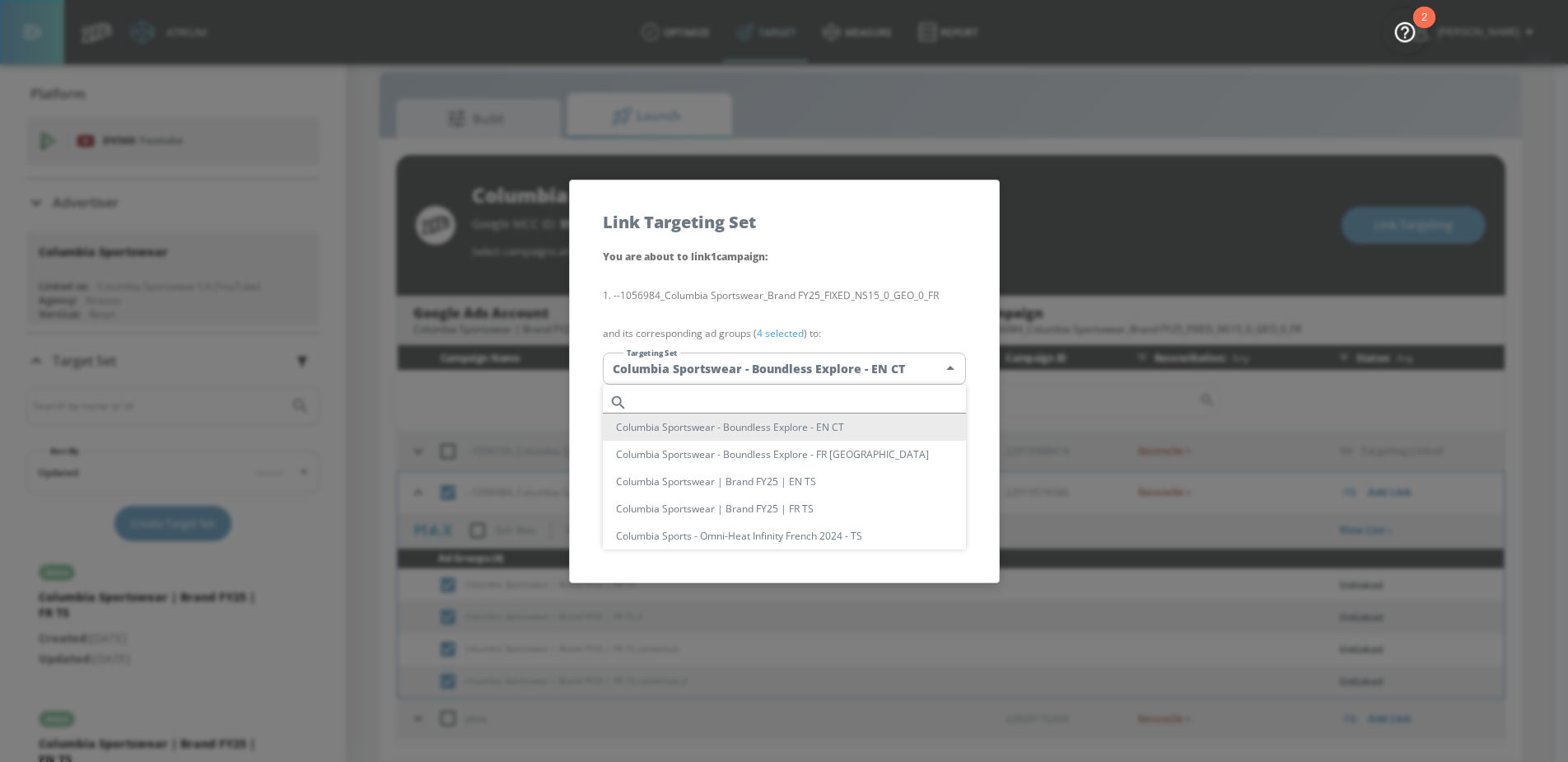
click at [712, 403] on input "text" at bounding box center [801, 402] width 332 height 22
paste input "Brand FY25 | FR"
type input "Brand FY25 | FR"
click at [776, 477] on li "Columbia Sportswear | Brand FY25 | FR TS" at bounding box center [784, 481] width 363 height 27
type input "55928f46-b4b4-44e1-8b43-f5ac29eac9c2"
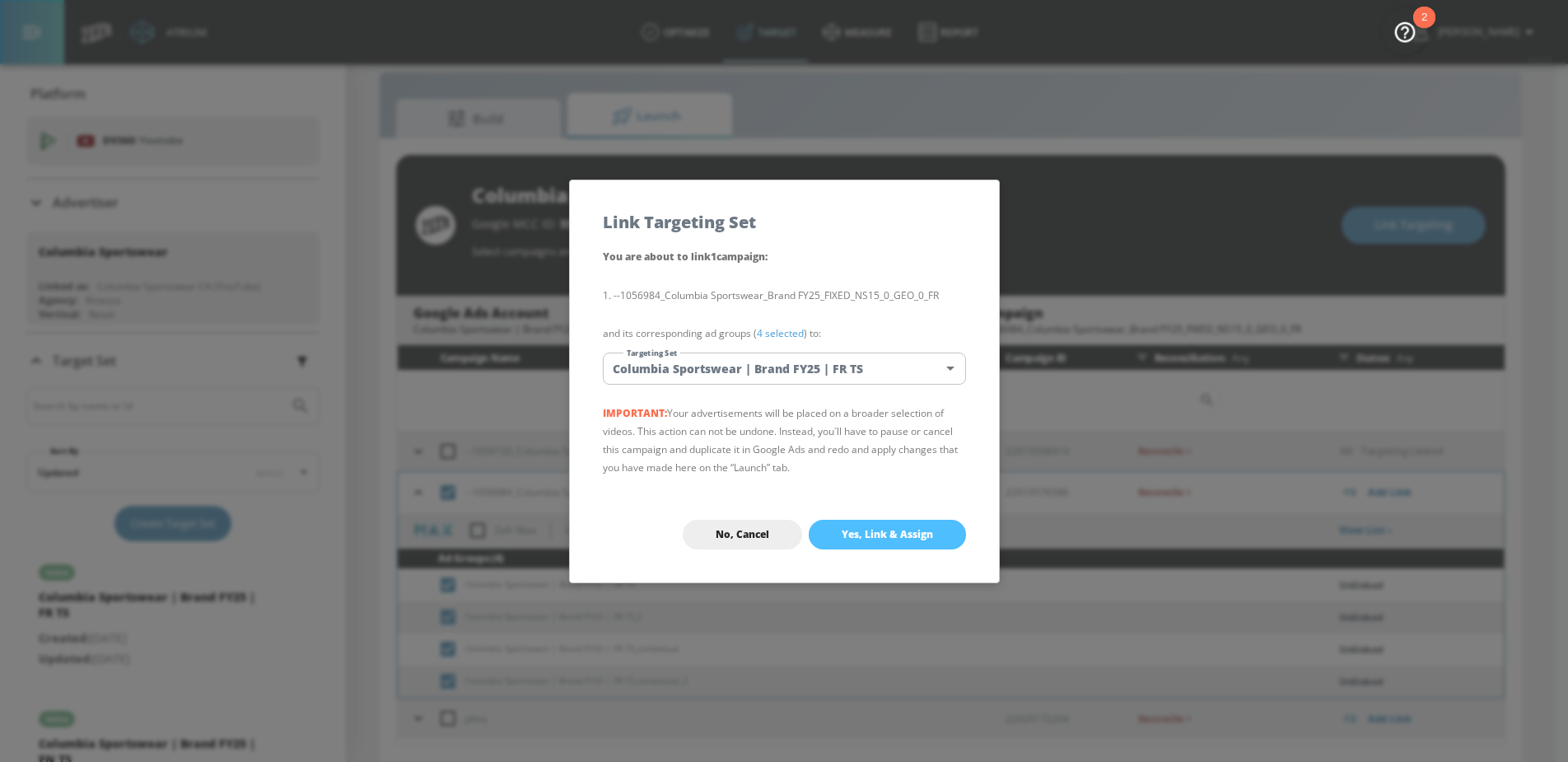
click at [871, 531] on span "Yes, Link & Assign" at bounding box center [887, 534] width 92 height 13
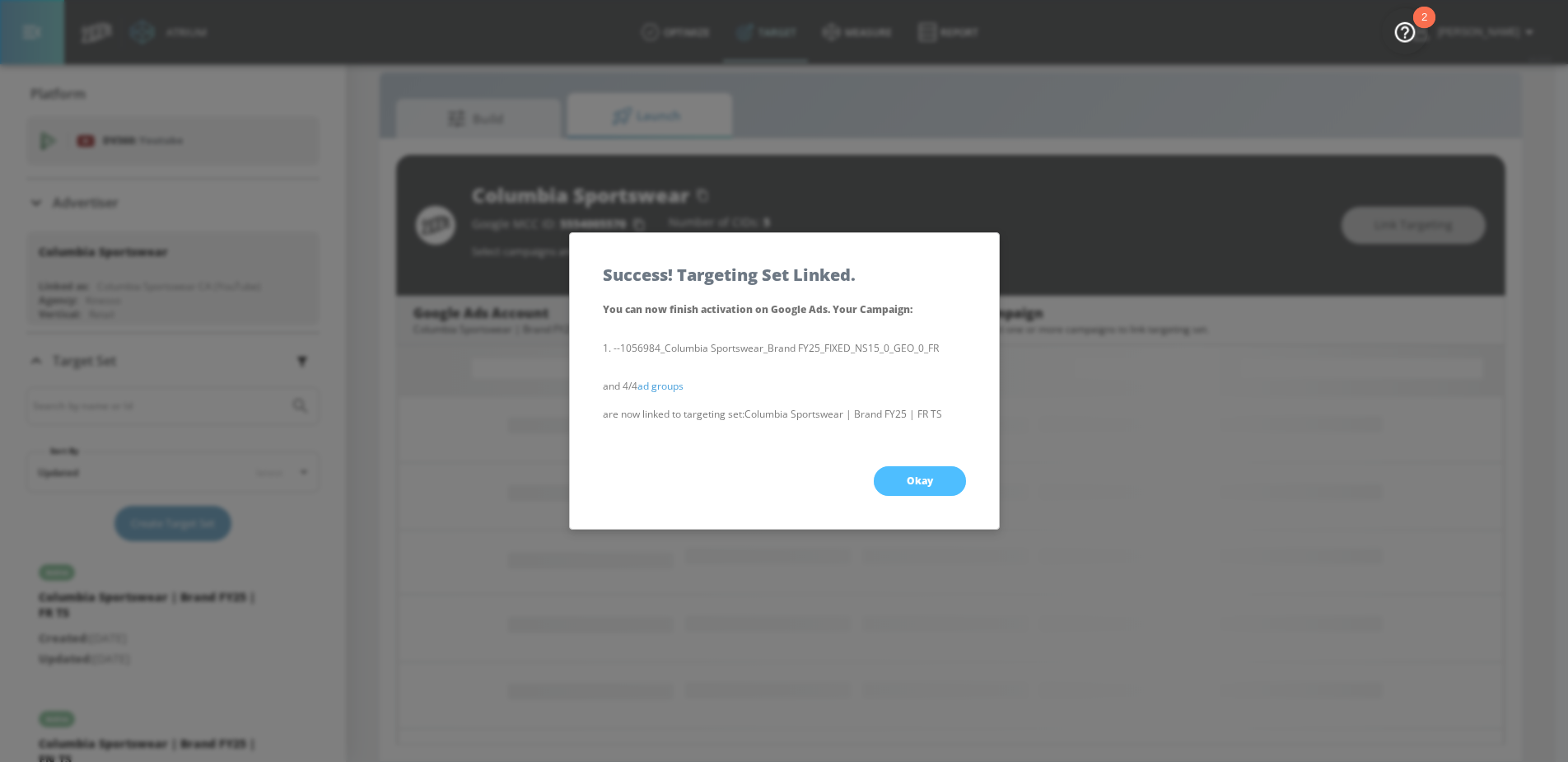
click at [895, 470] on button "Okay" at bounding box center [921, 480] width 92 height 30
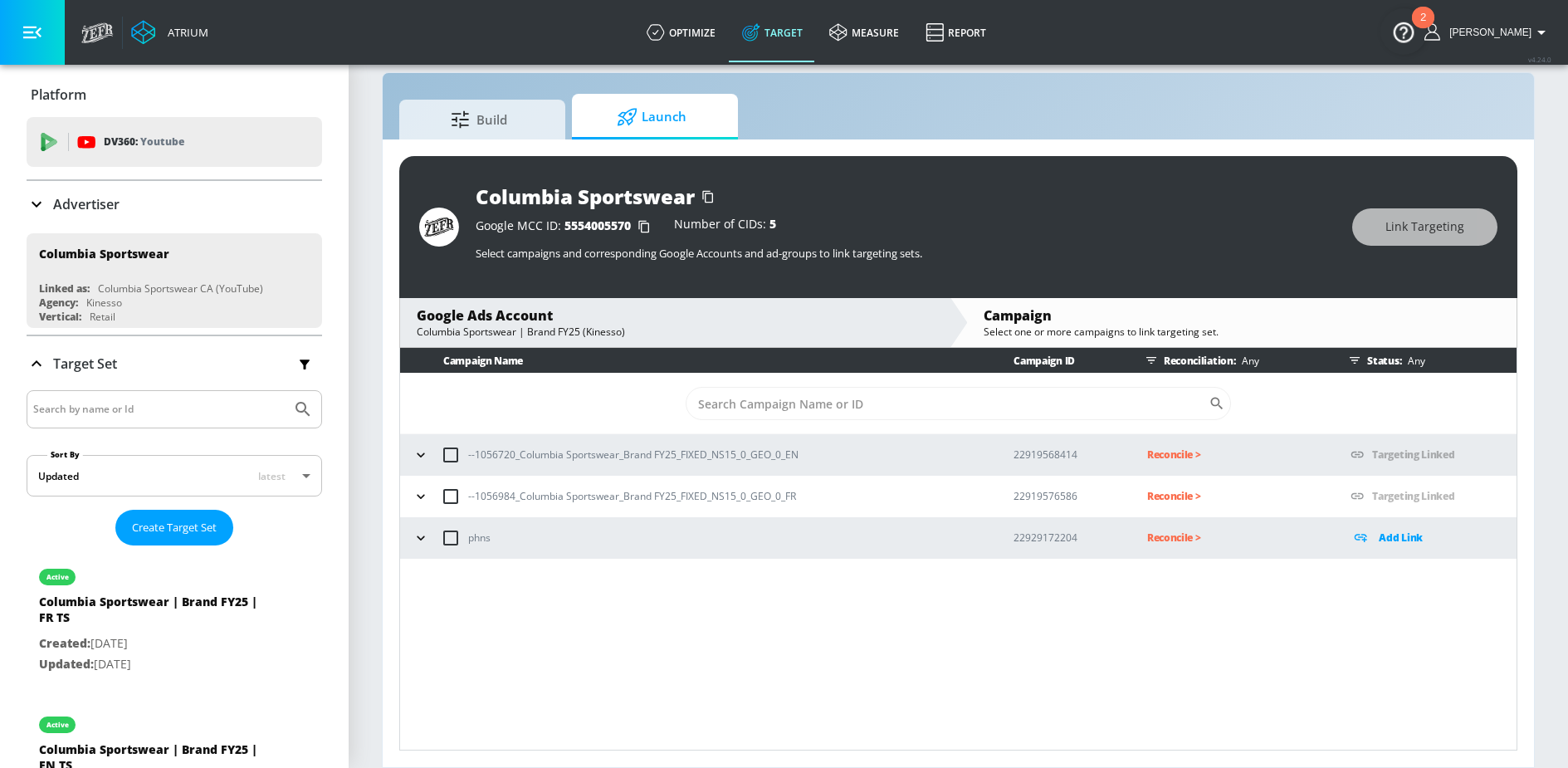
click at [422, 452] on icon "button" at bounding box center [420, 454] width 16 height 16
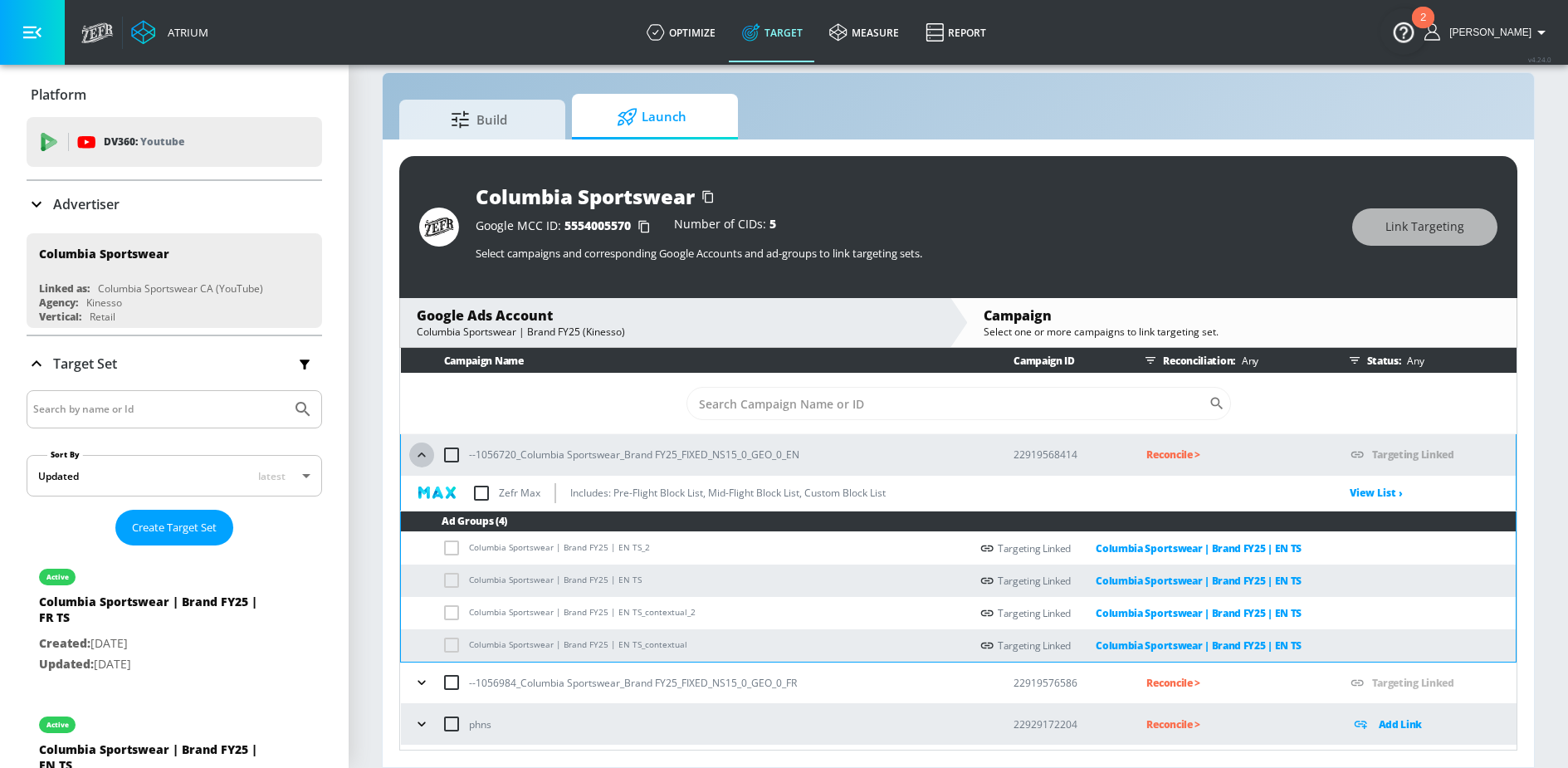
click at [422, 452] on icon "button" at bounding box center [421, 454] width 8 height 4
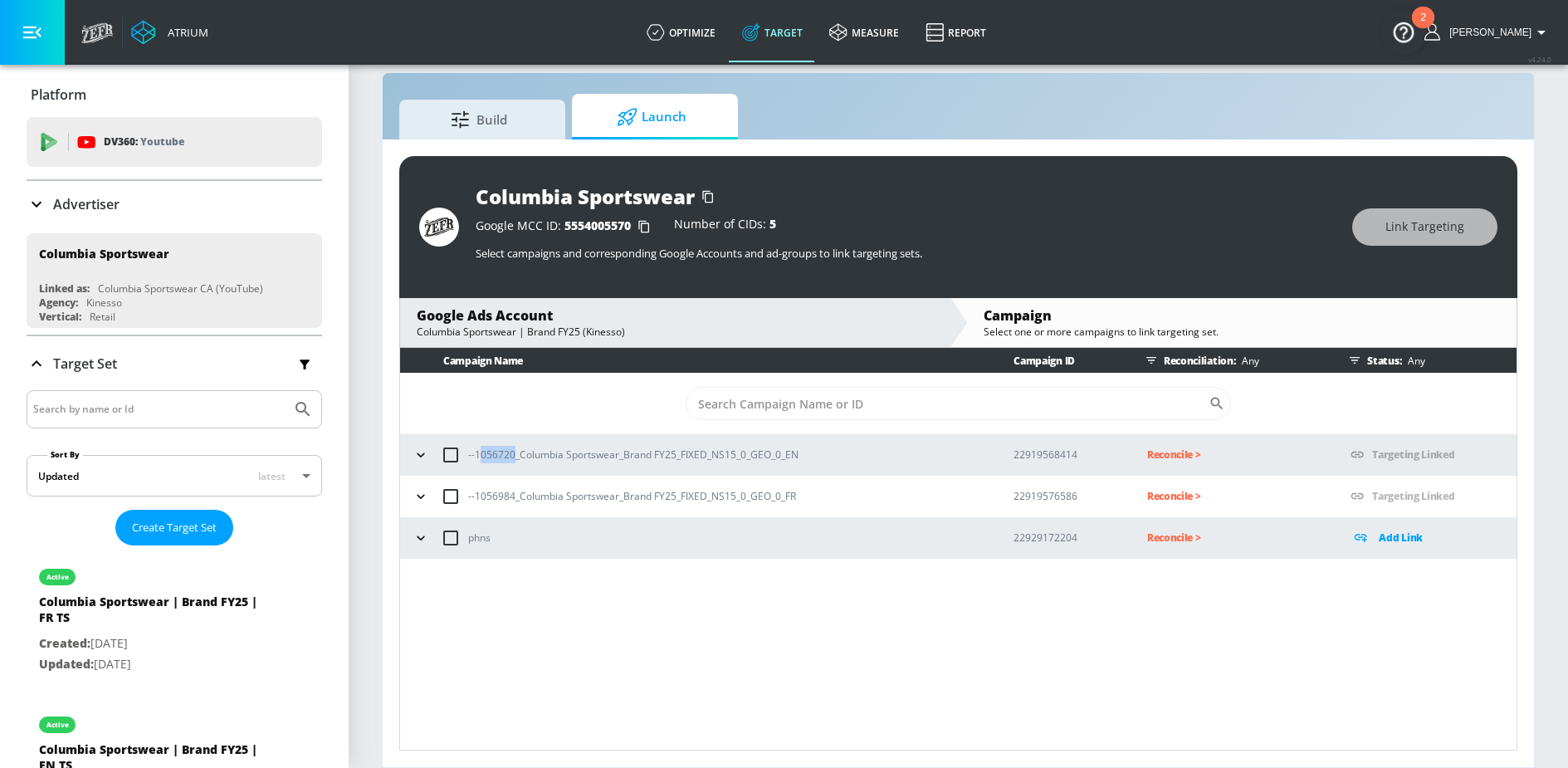
drag, startPoint x: 478, startPoint y: 456, endPoint x: 513, endPoint y: 456, distance: 35.0
click at [513, 456] on p "--1056720_Columbia Sportswear_Brand FY25_FIXED_NS15_0_GEO_0_EN" at bounding box center [633, 455] width 331 height 17
drag, startPoint x: 475, startPoint y: 453, endPoint x: 513, endPoint y: 456, distance: 38.1
click at [513, 456] on p "--1056720_Columbia Sportswear_Brand FY25_FIXED_NS15_0_GEO_0_EN" at bounding box center [633, 455] width 331 height 17
copy p "1056720"
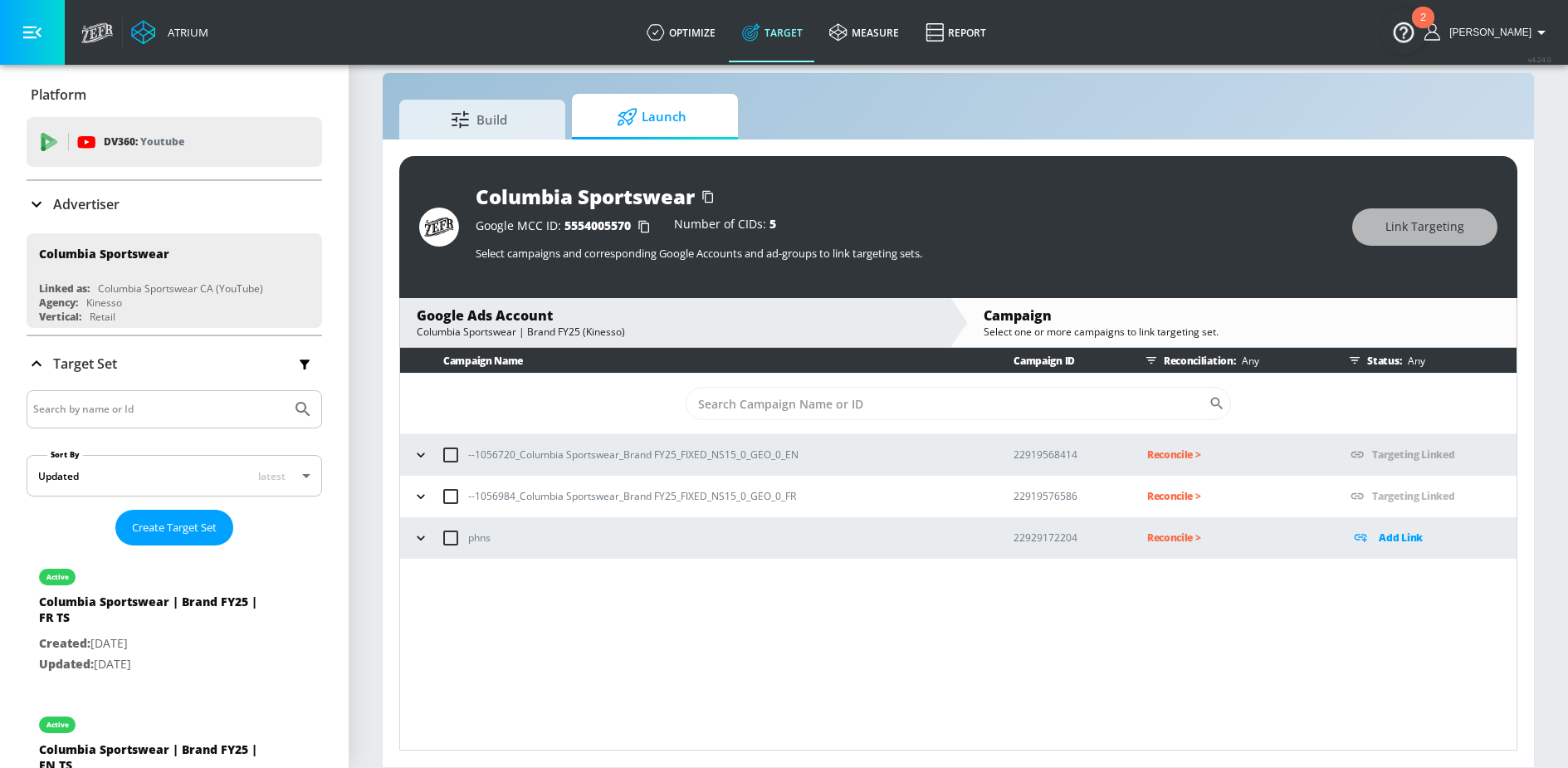
click at [756, 446] on p "--1056720_Columbia Sportswear_Brand FY25_FIXED_NS15_0_GEO_0_EN" at bounding box center [633, 455] width 331 height 17
click at [1159, 460] on p "Reconcile >" at bounding box center [1236, 455] width 178 height 19
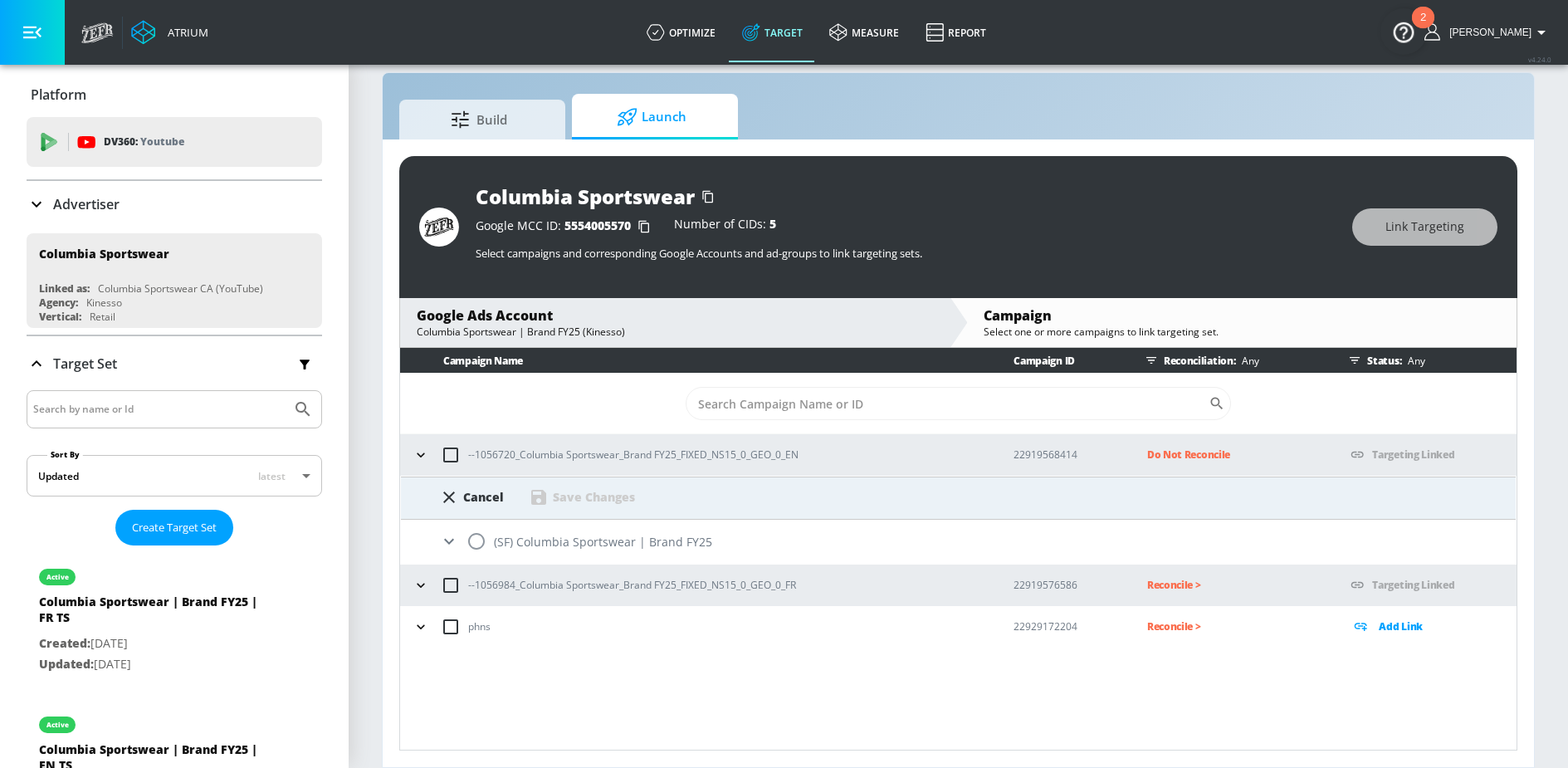
click at [476, 542] on input "radio" at bounding box center [476, 541] width 35 height 35
radio input "true"
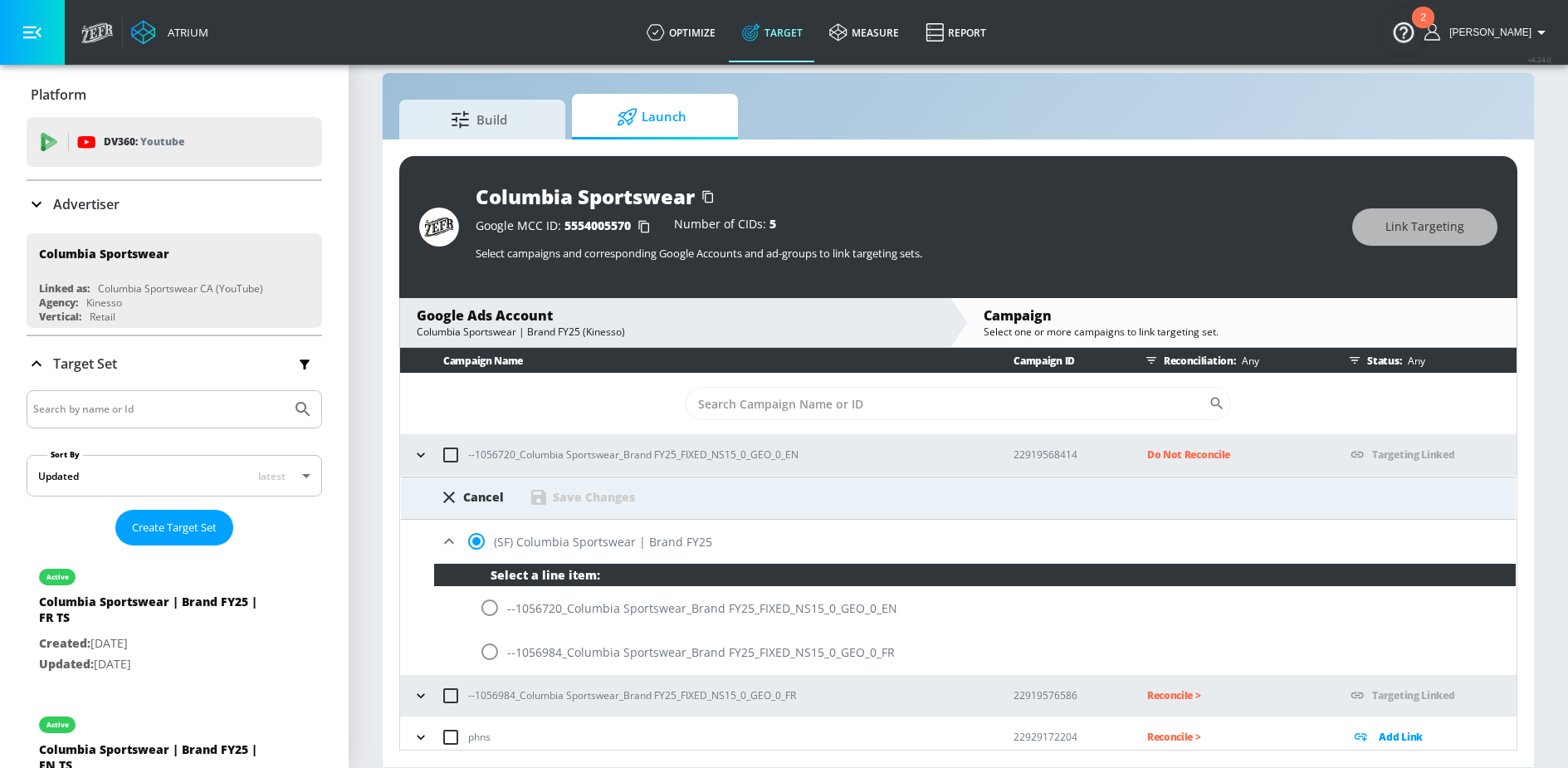
click at [486, 613] on input "radio" at bounding box center [489, 607] width 35 height 35
radio input "true"
click at [608, 491] on div "Save Changes" at bounding box center [594, 497] width 82 height 16
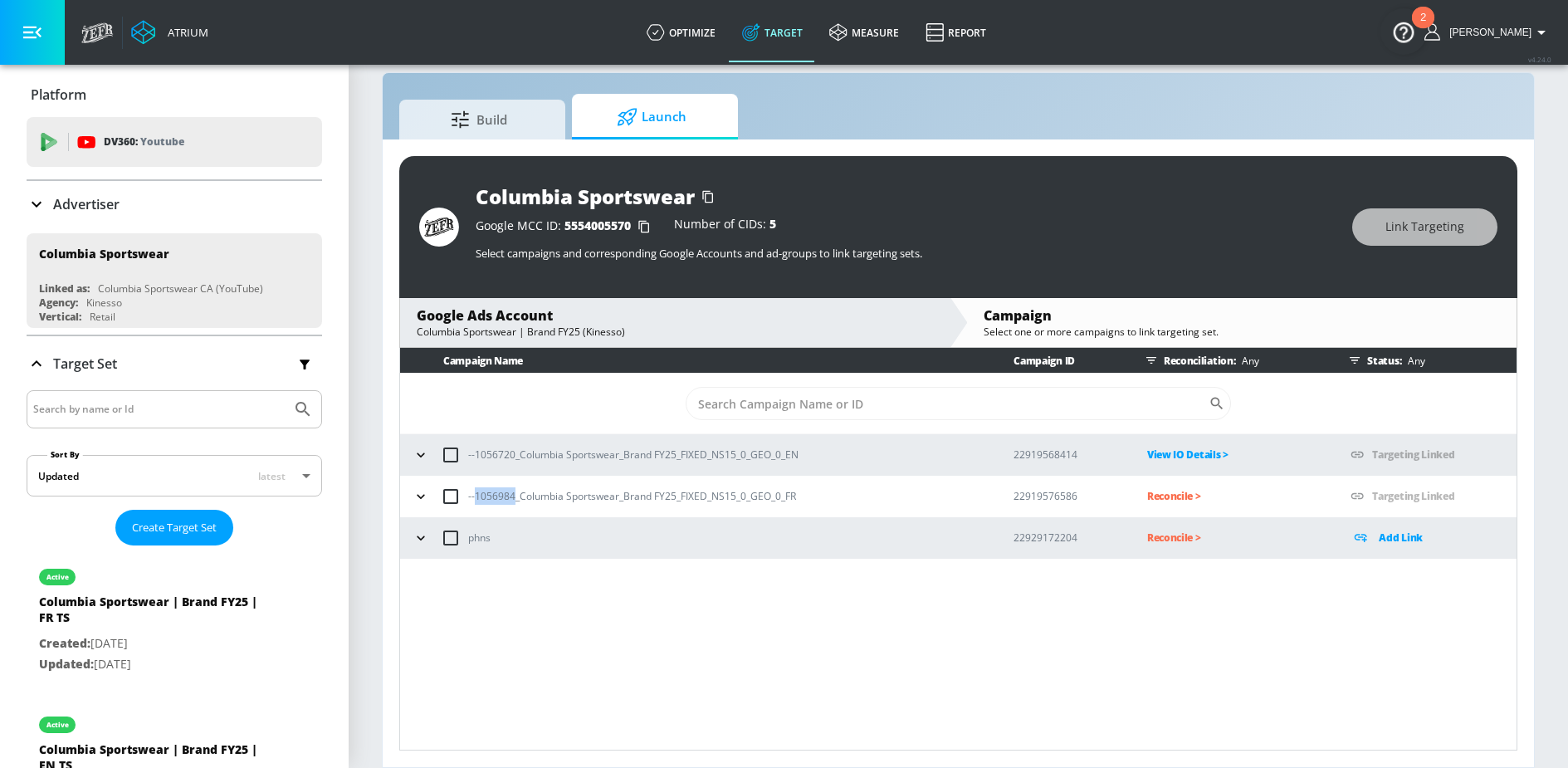
drag, startPoint x: 474, startPoint y: 496, endPoint x: 512, endPoint y: 498, distance: 38.1
click at [512, 498] on p "--1056984_Columbia Sportswear_Brand FY25_FIXED_NS15_0_GEO_0_FR" at bounding box center [632, 496] width 328 height 17
copy p "1056984"
click at [1192, 489] on p "Reconcile >" at bounding box center [1236, 496] width 178 height 19
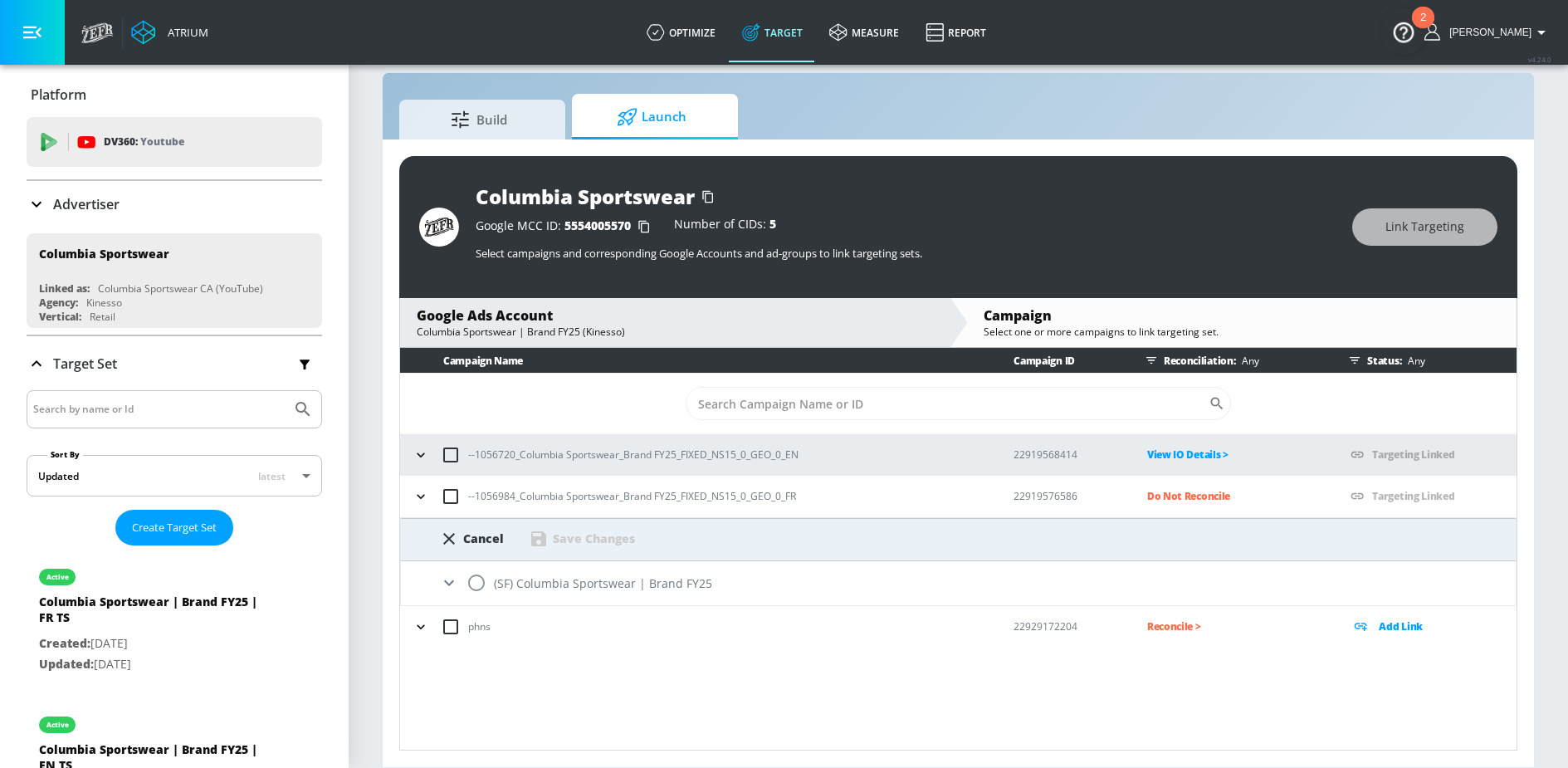
click at [471, 578] on input "radio" at bounding box center [476, 582] width 35 height 35
radio input "true"
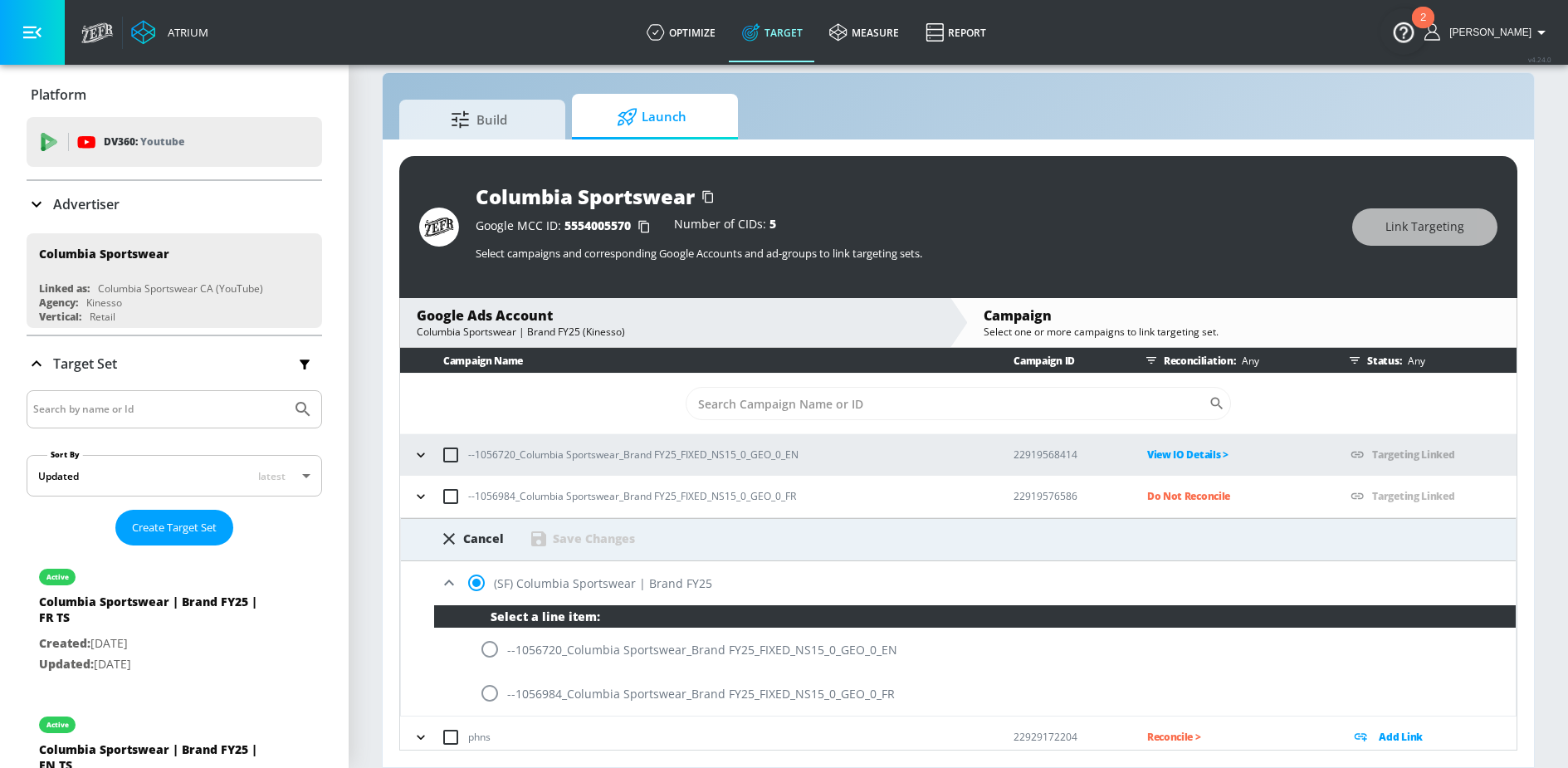
click at [486, 692] on input "radio" at bounding box center [489, 693] width 35 height 35
radio input "true"
click at [605, 539] on div "Save Changes" at bounding box center [594, 538] width 82 height 16
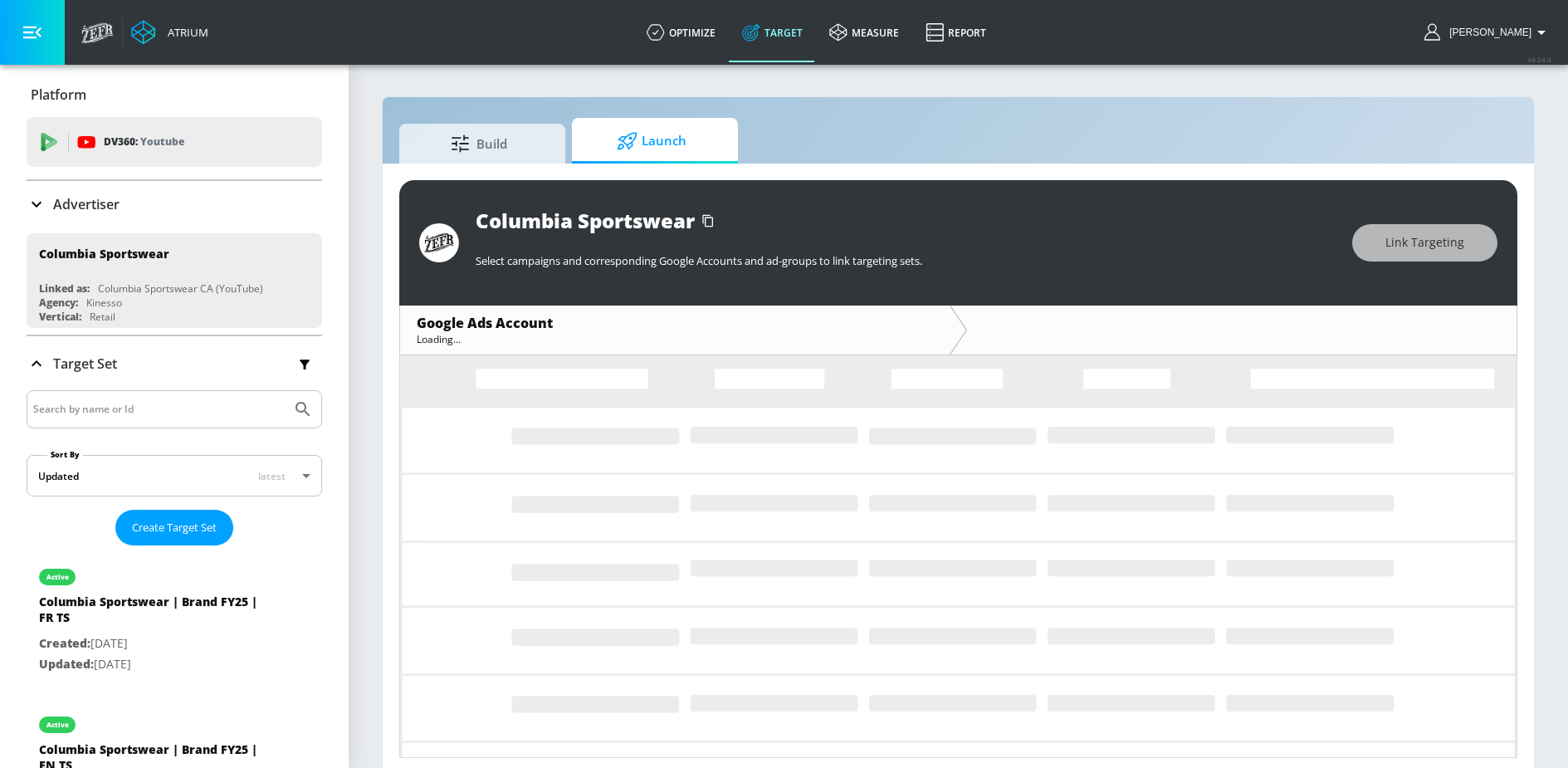
scroll to position [8, 0]
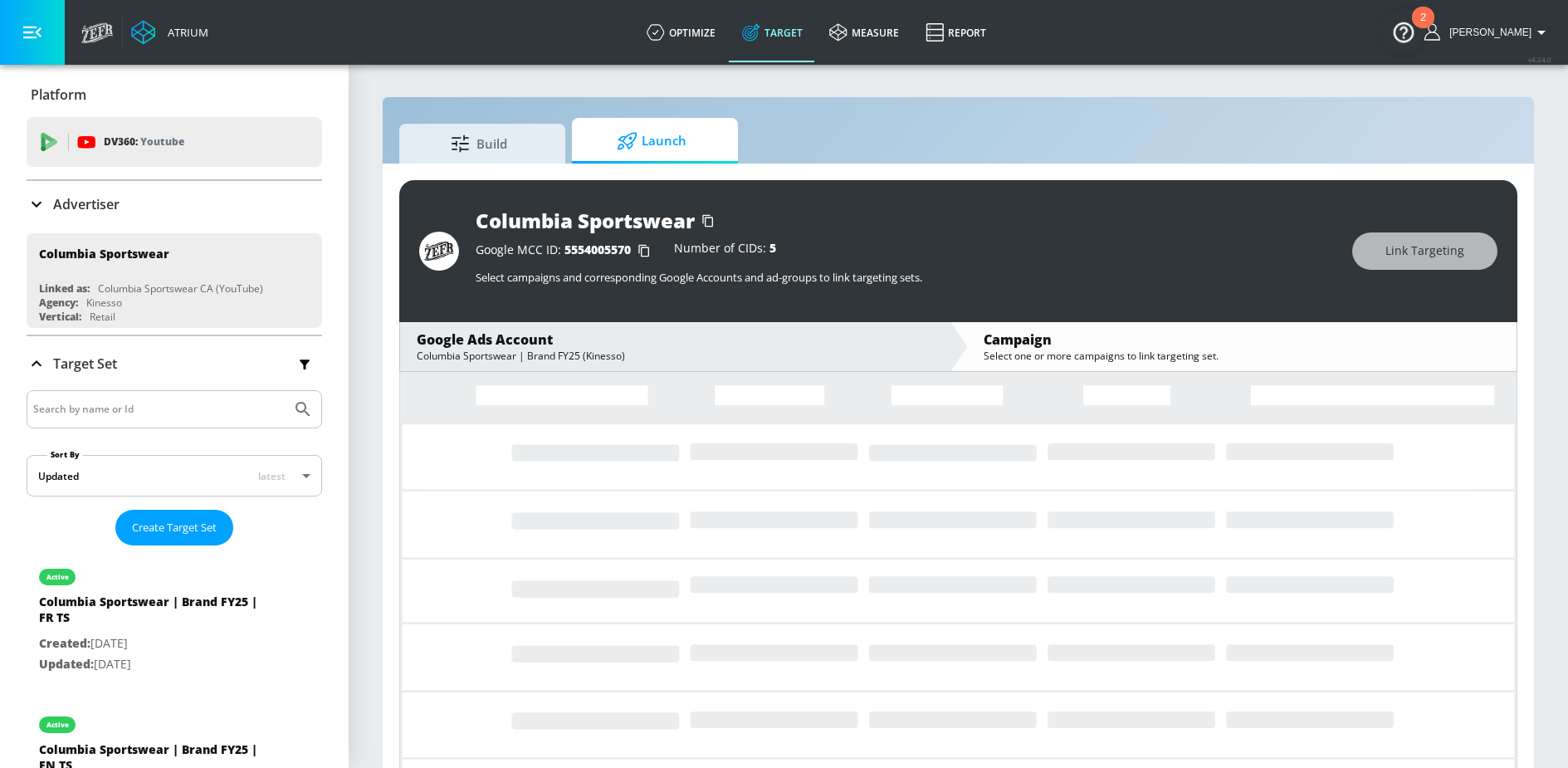
scroll to position [8, 0]
